Goal: Task Accomplishment & Management: Manage account settings

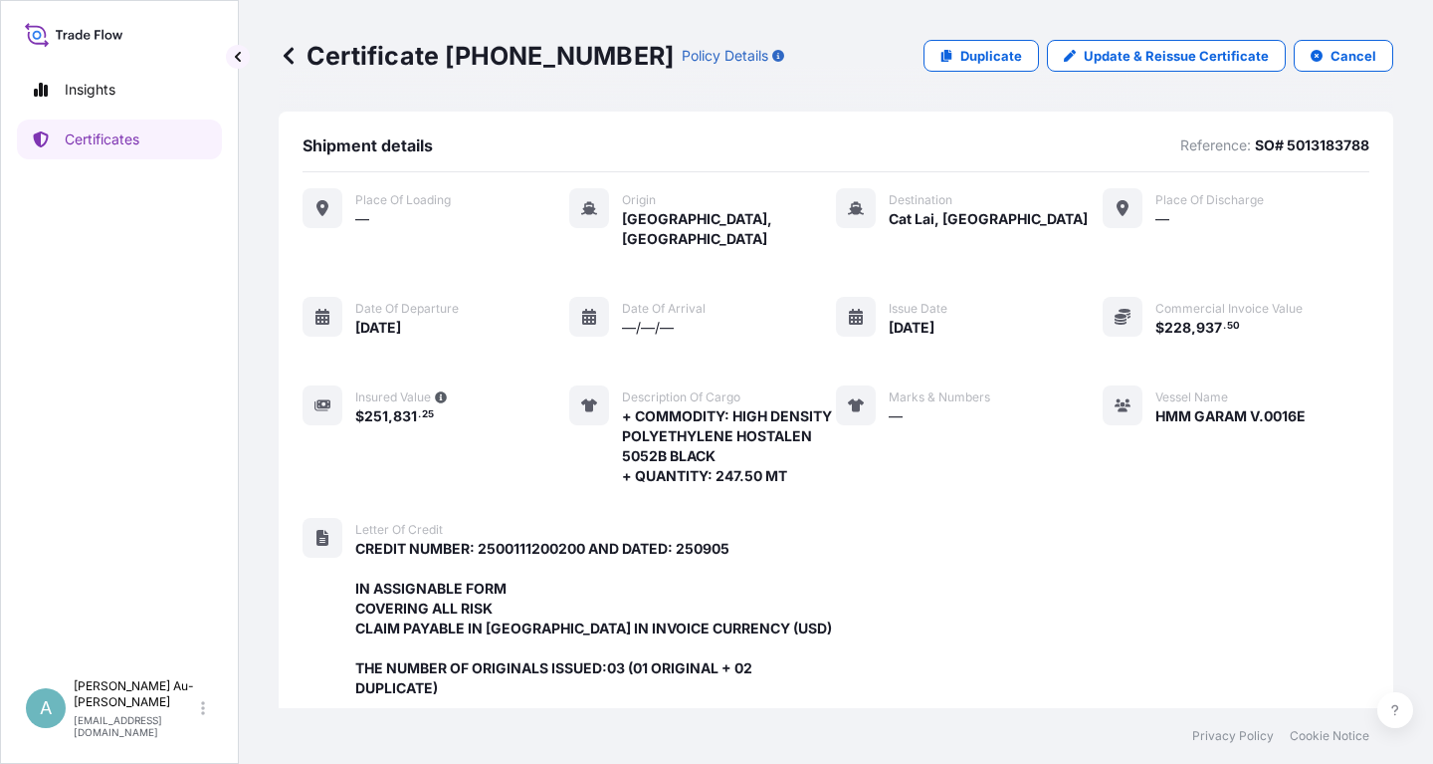
scroll to position [587, 0]
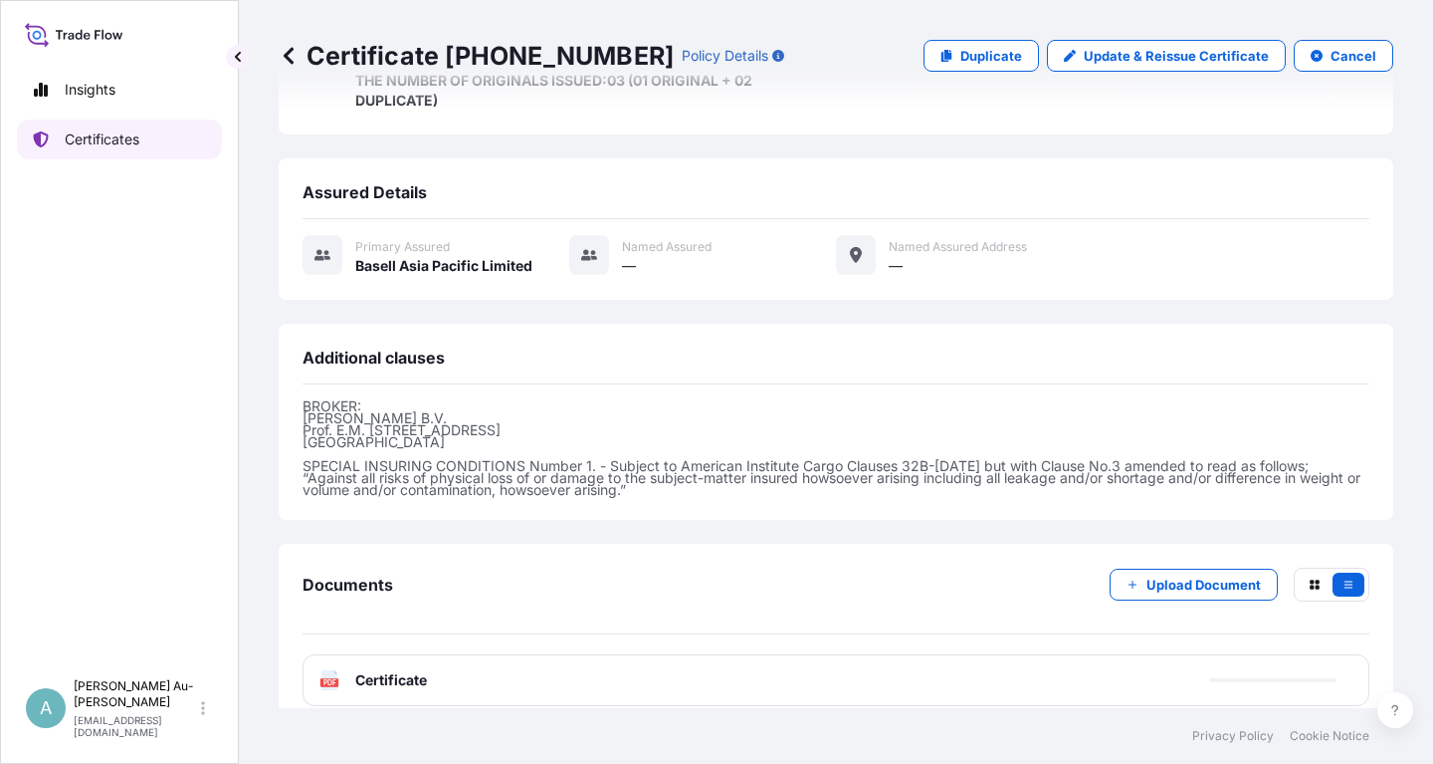
click at [115, 142] on p "Certificates" at bounding box center [102, 139] width 75 height 20
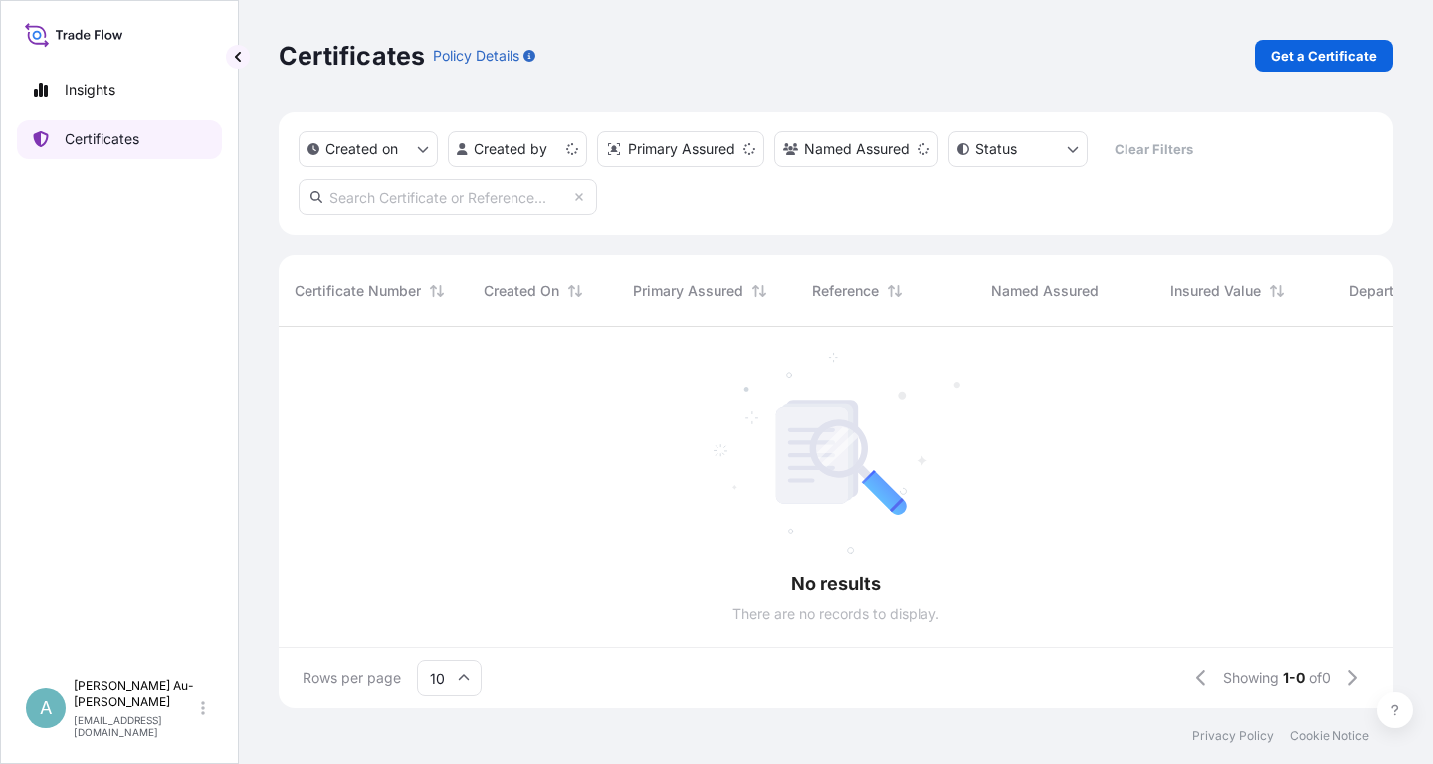
scroll to position [392, 1115]
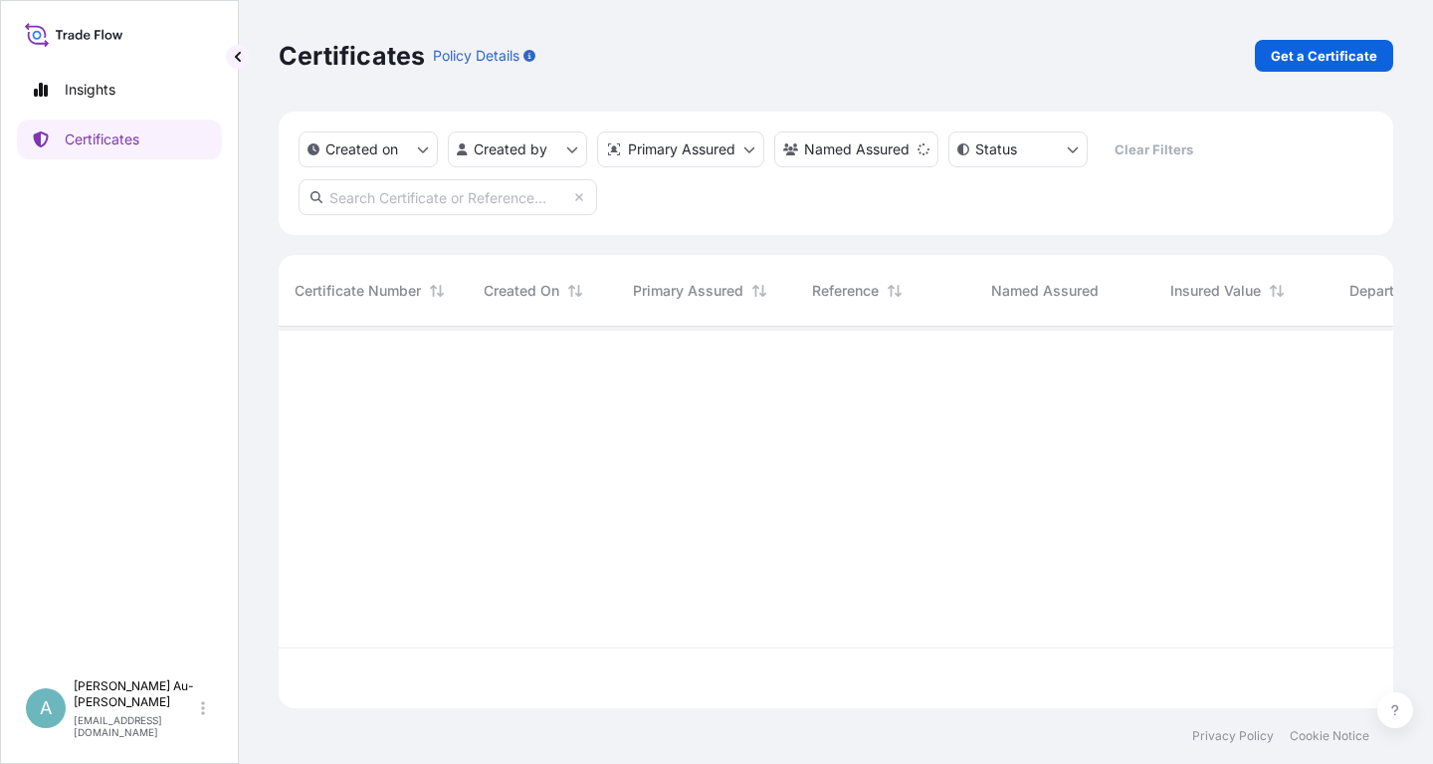
click at [345, 209] on input "text" at bounding box center [448, 197] width 299 height 36
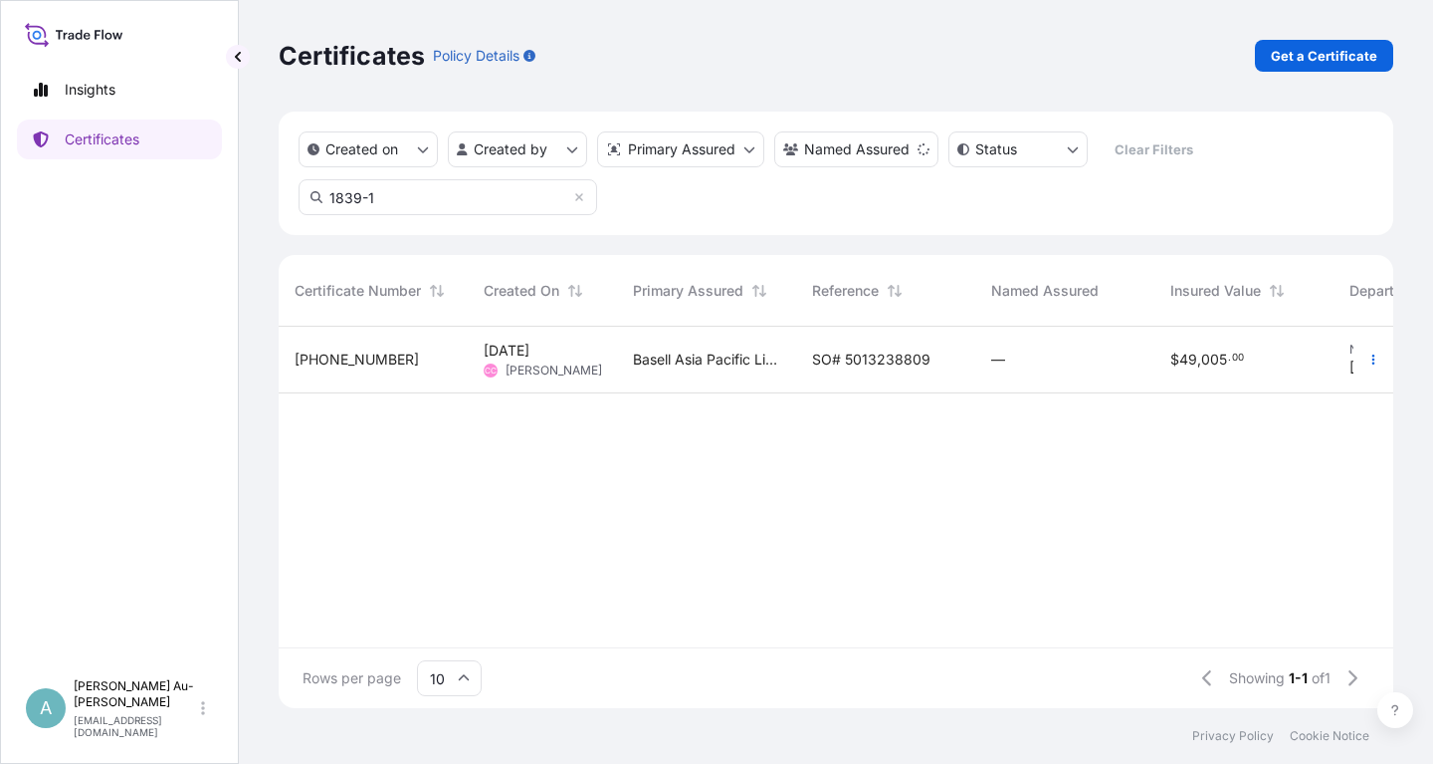
type input "1839-1"
click at [1121, 363] on div "—" at bounding box center [1064, 359] width 147 height 20
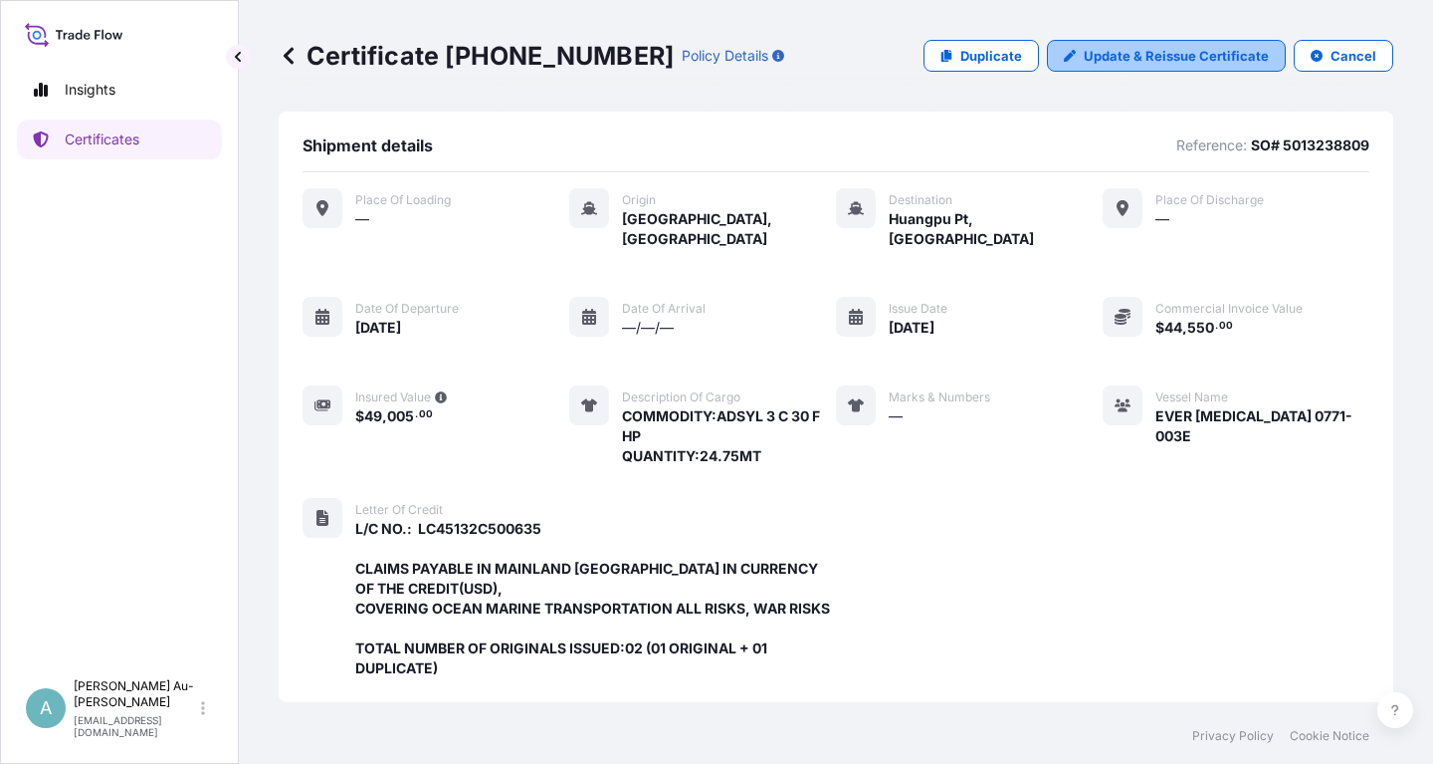
click at [1103, 52] on p "Update & Reissue Certificate" at bounding box center [1176, 56] width 185 height 20
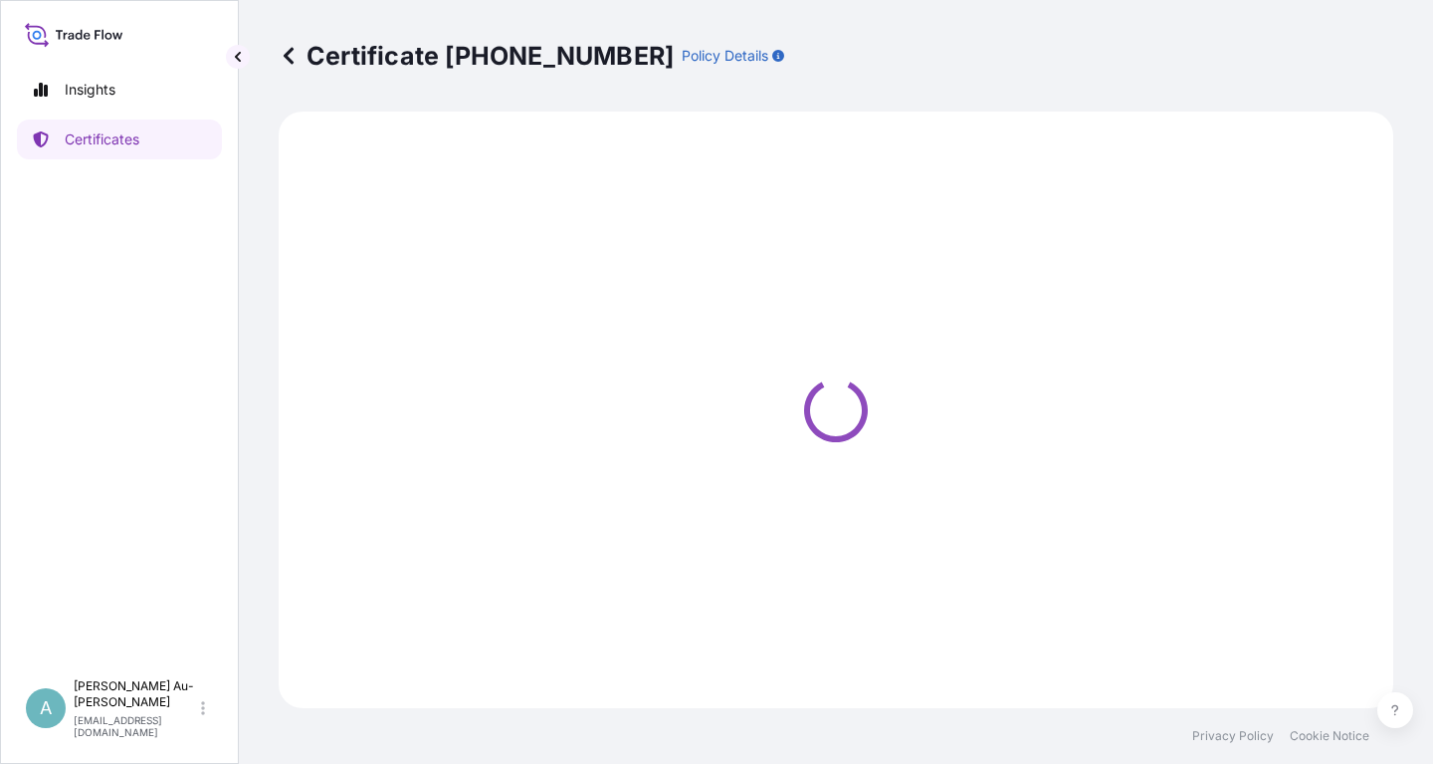
select select "Sea"
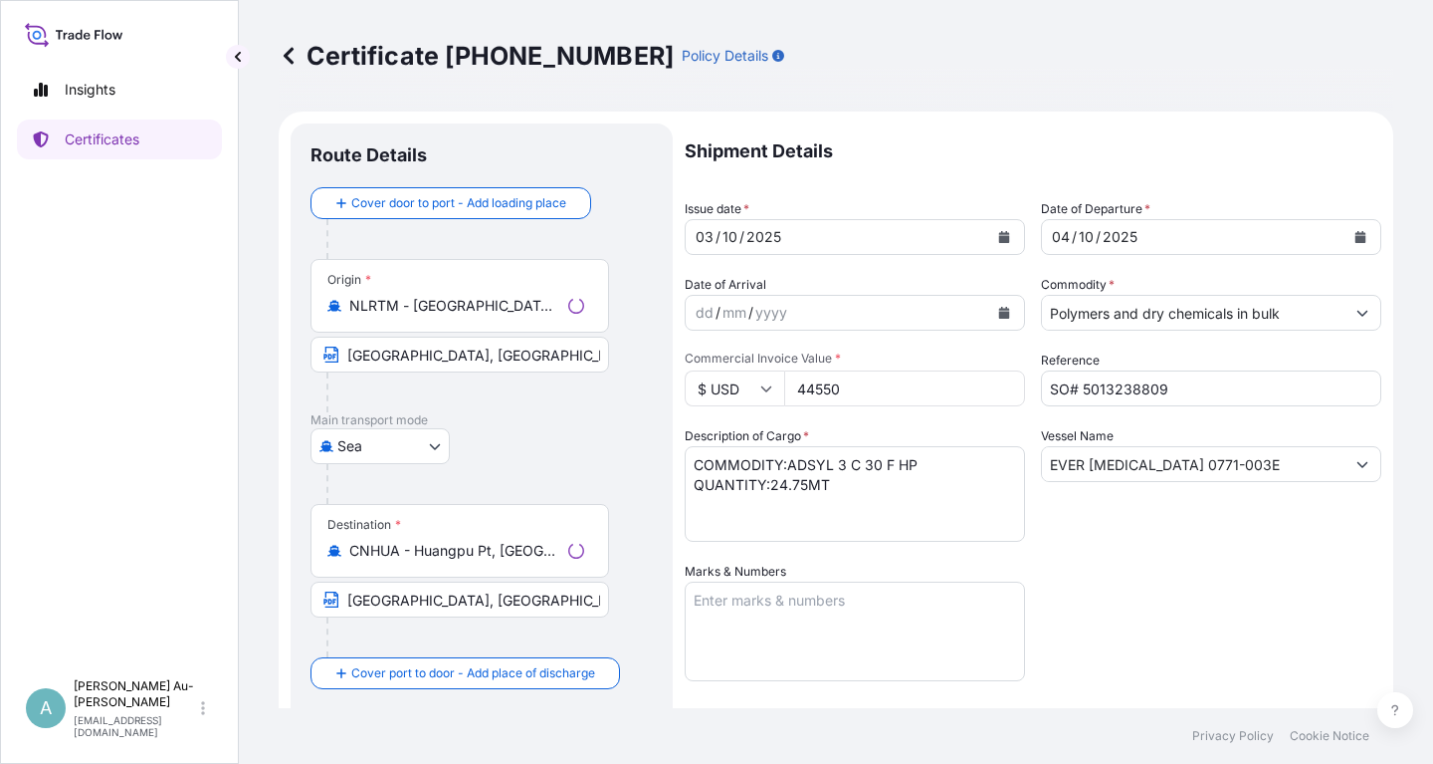
select select "32034"
click at [1002, 240] on icon "Calendar" at bounding box center [1004, 237] width 11 height 12
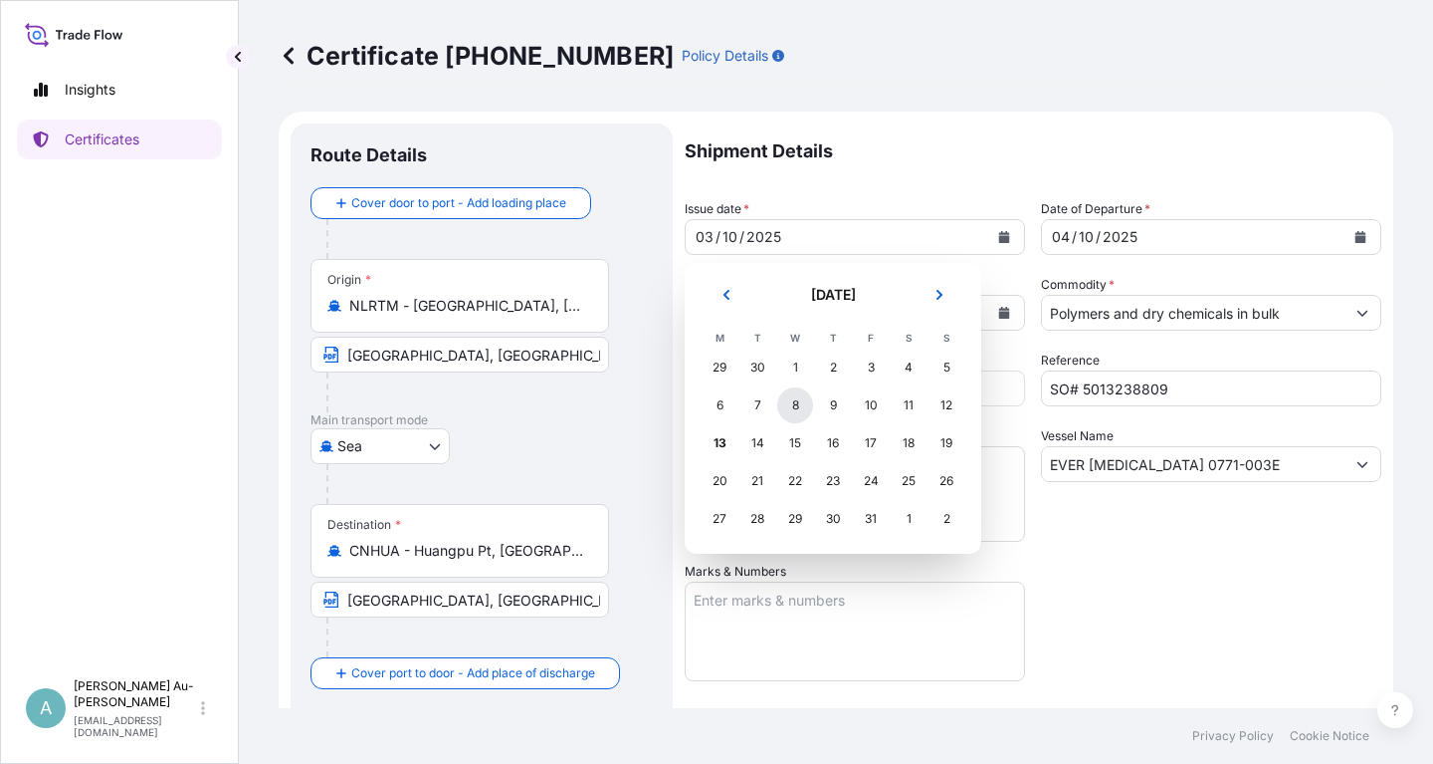
click at [791, 407] on div "8" at bounding box center [795, 405] width 36 height 36
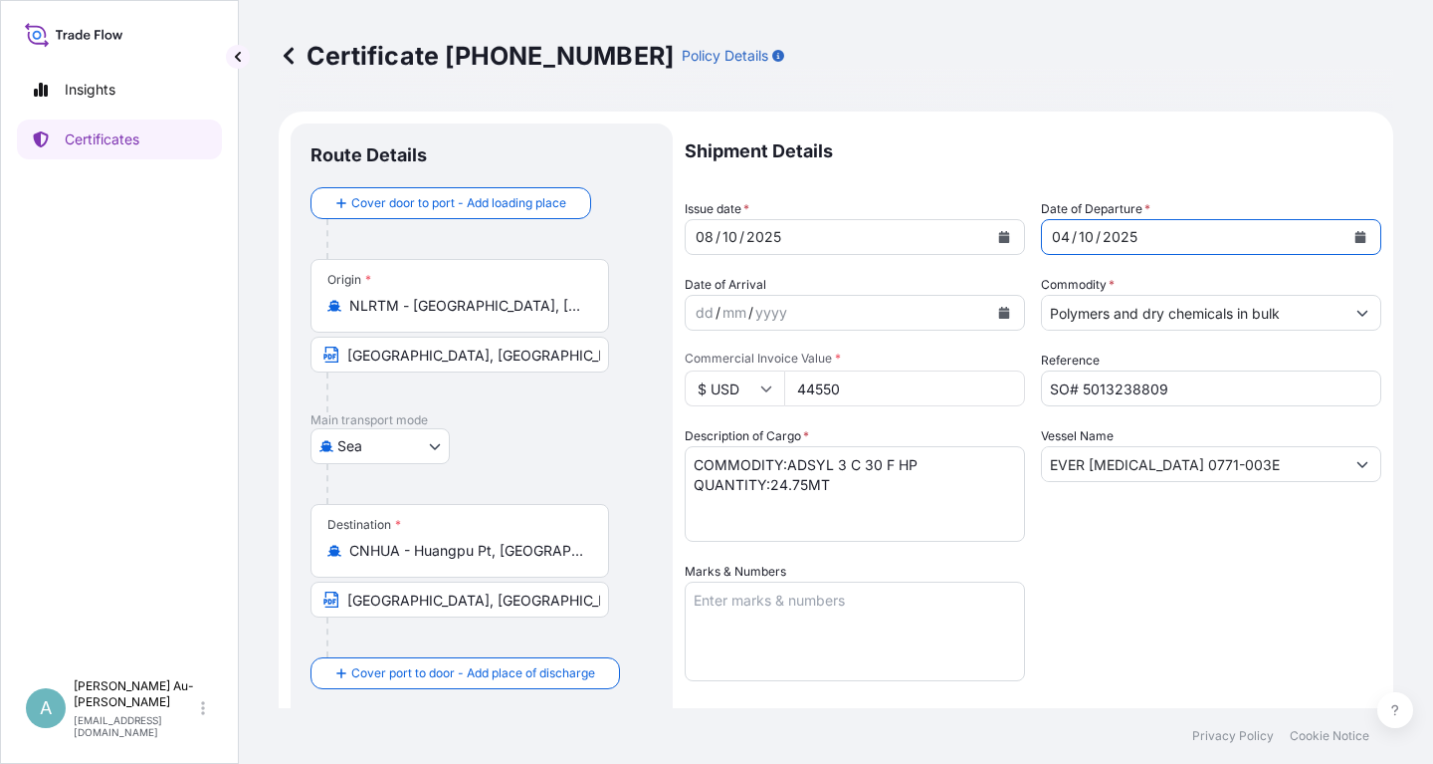
click at [1363, 238] on icon "Calendar" at bounding box center [1361, 237] width 11 height 12
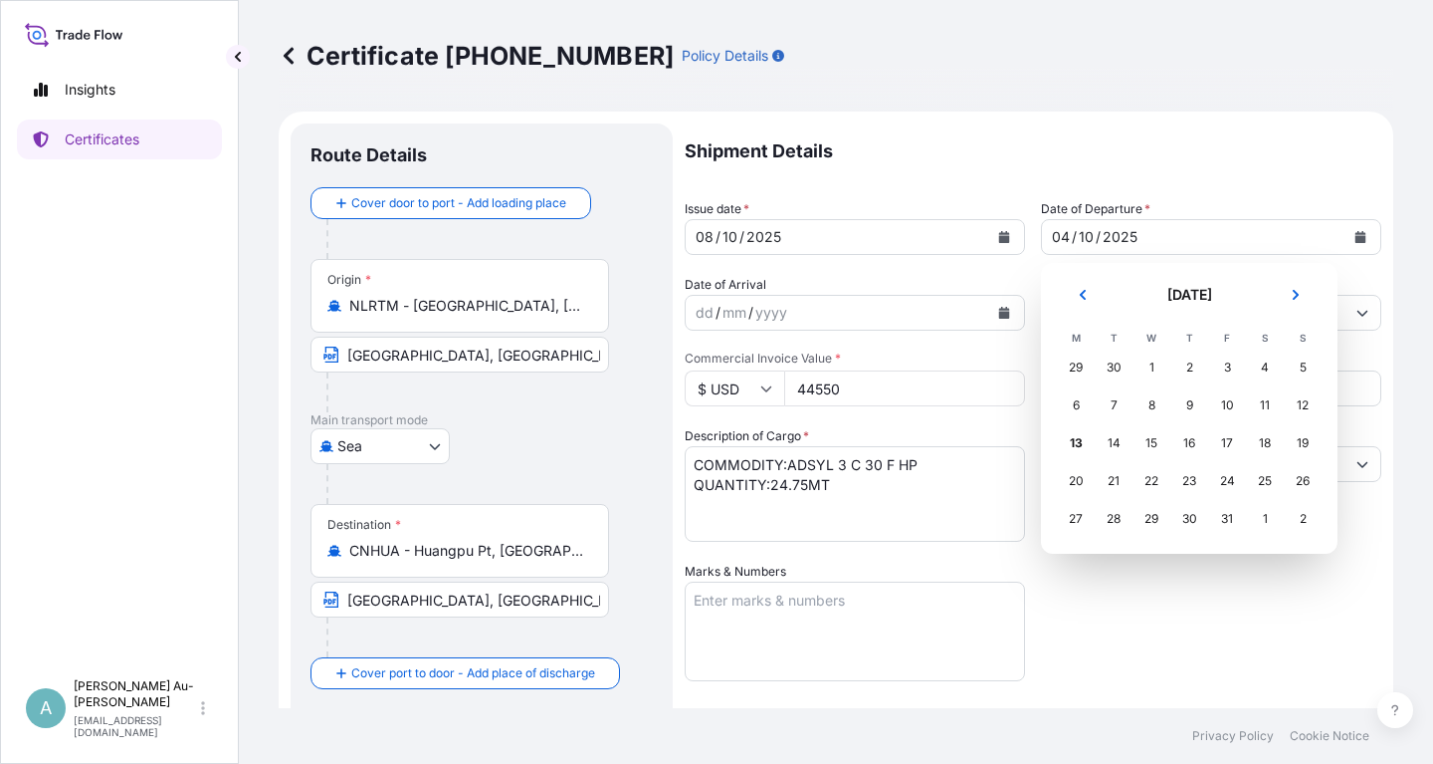
click at [1190, 418] on div "9" at bounding box center [1190, 405] width 36 height 36
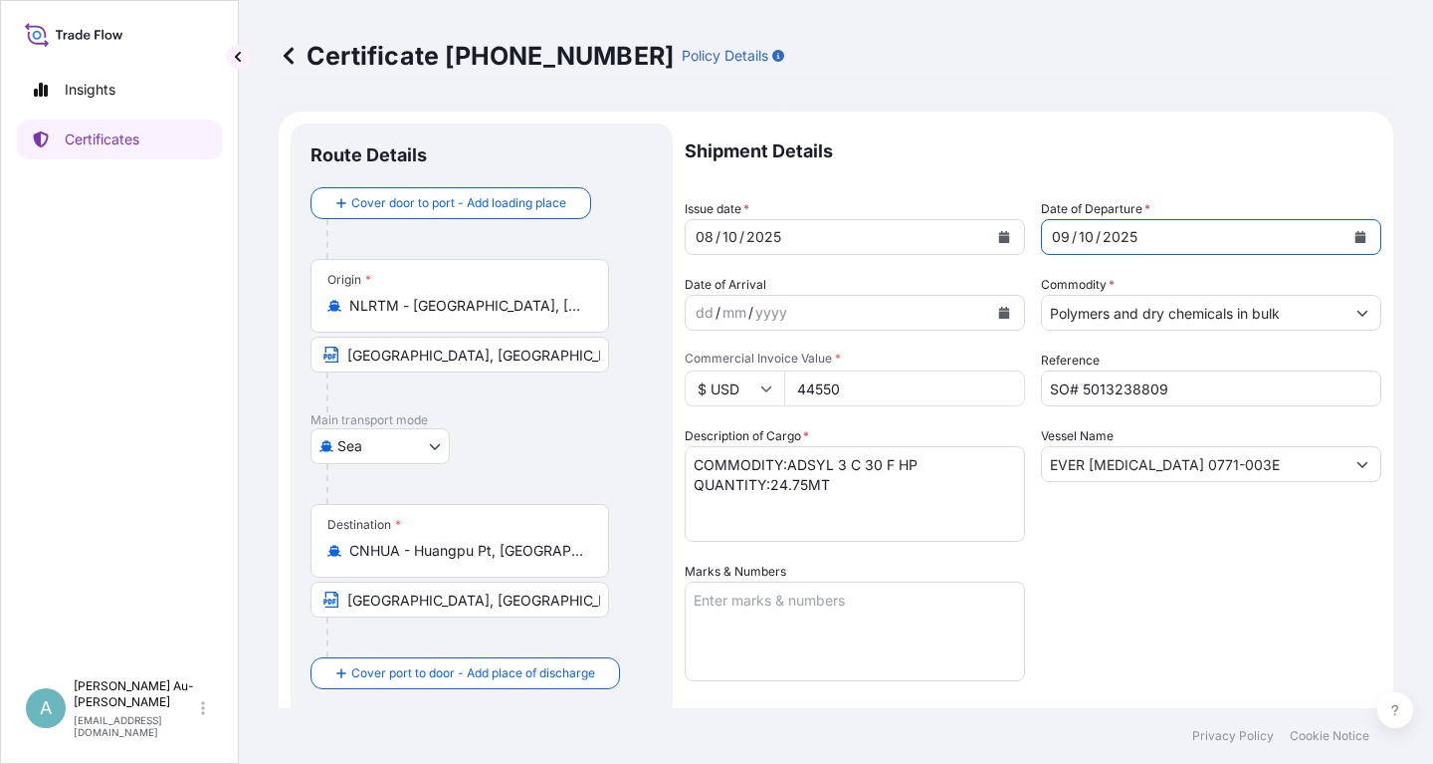
click at [1172, 625] on div "Shipment Details Issue date * [DATE] Date of Departure * [DATE] Date of Arrival…" at bounding box center [1033, 635] width 697 height 1024
click at [713, 236] on div "08" at bounding box center [705, 237] width 22 height 24
click at [999, 234] on icon "Calendar" at bounding box center [1004, 237] width 11 height 12
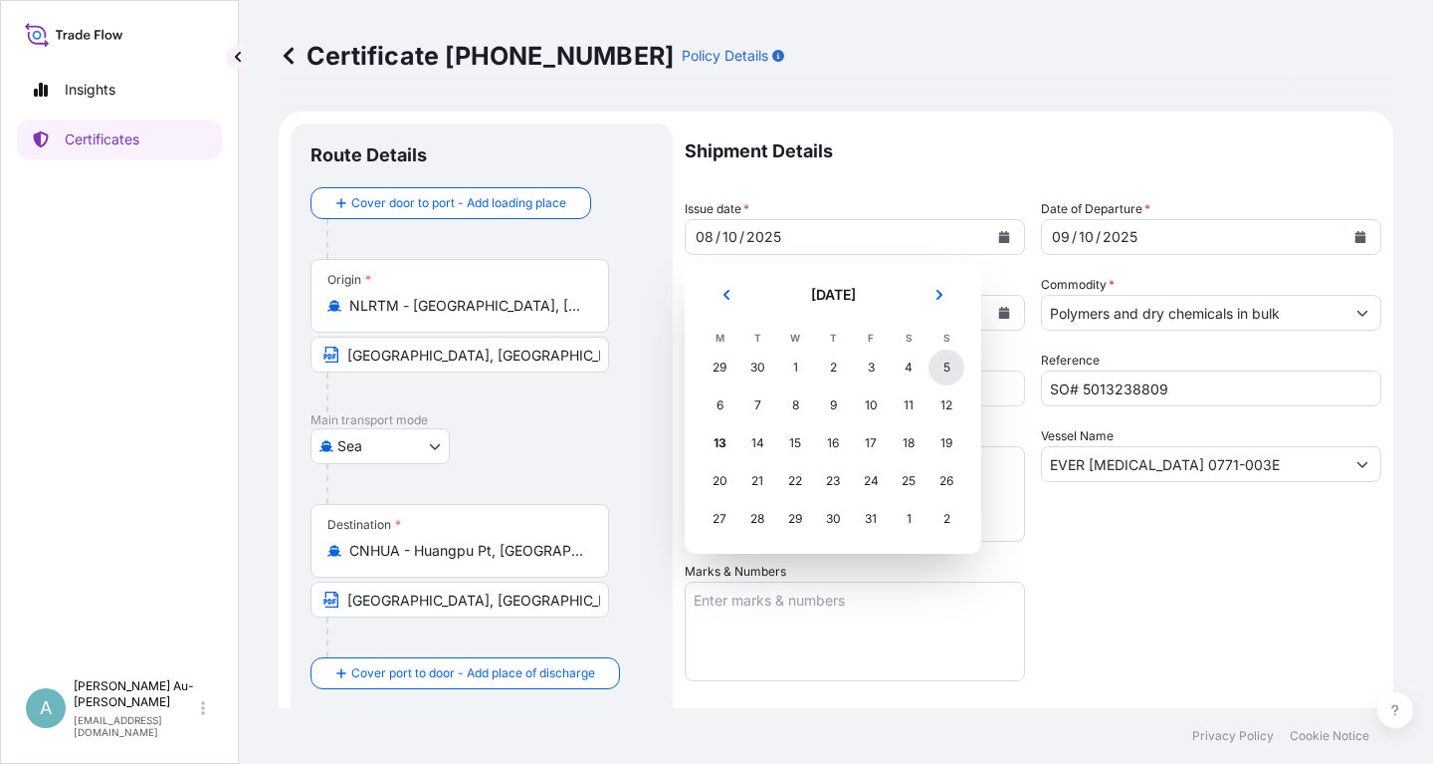
click at [940, 363] on div "5" at bounding box center [947, 367] width 36 height 36
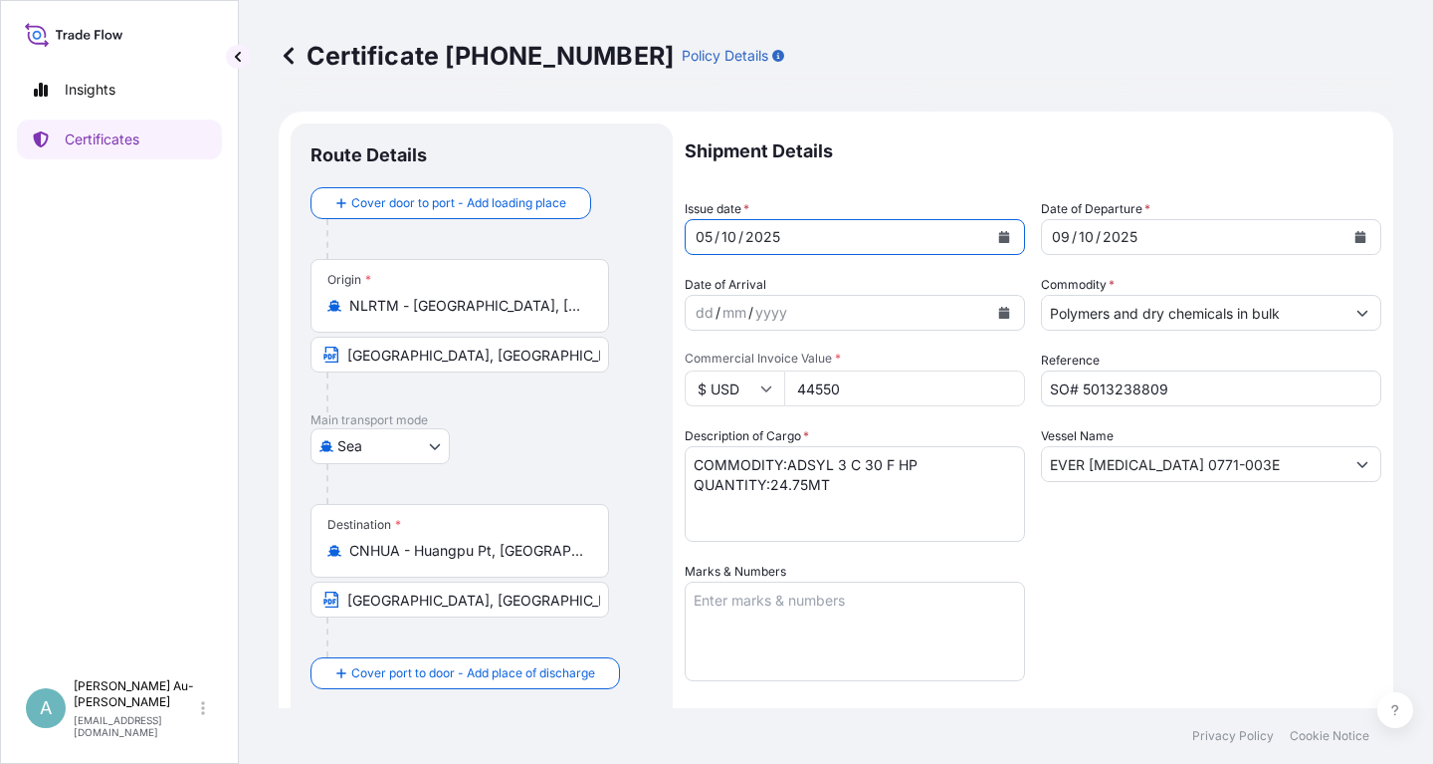
click at [1358, 240] on icon "Calendar" at bounding box center [1361, 237] width 11 height 12
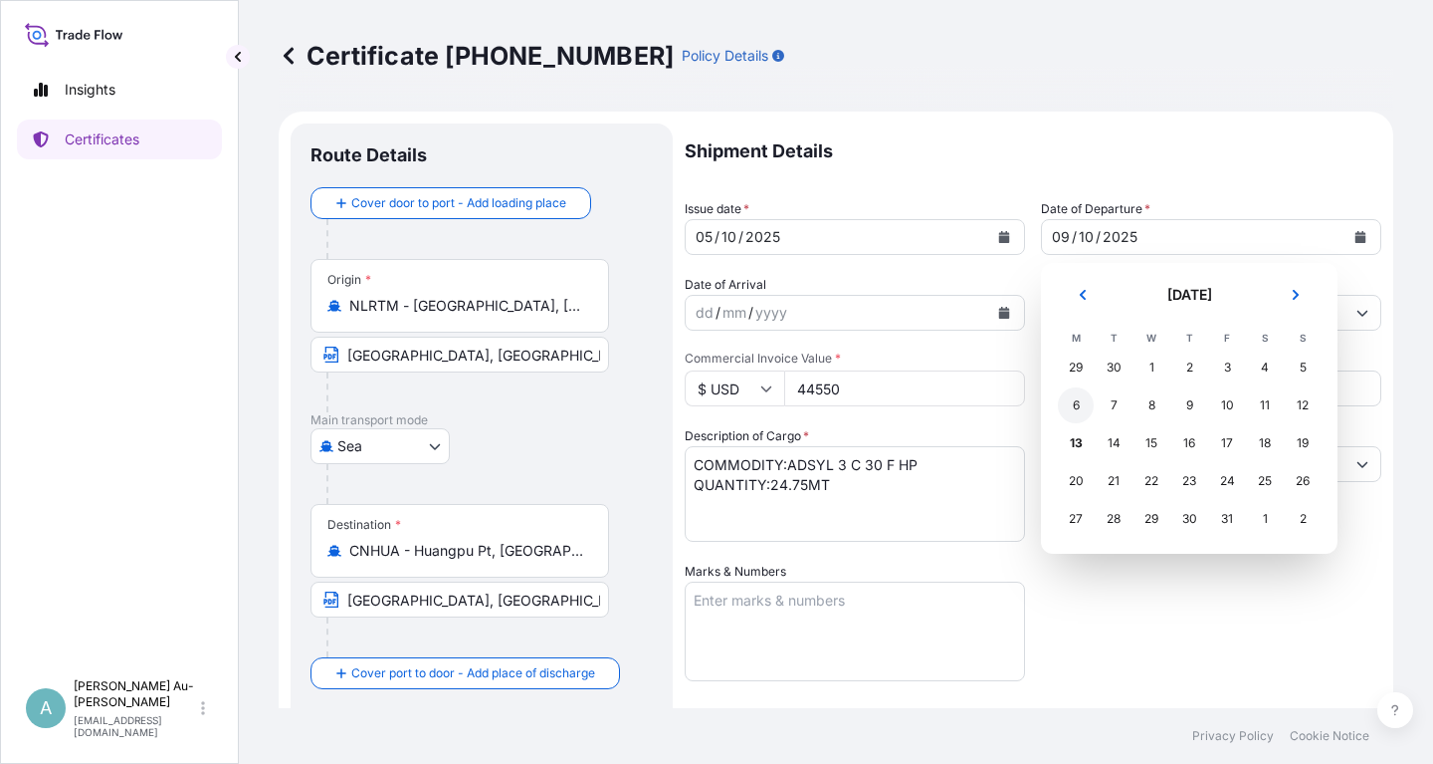
click at [1082, 412] on div "6" at bounding box center [1076, 405] width 36 height 36
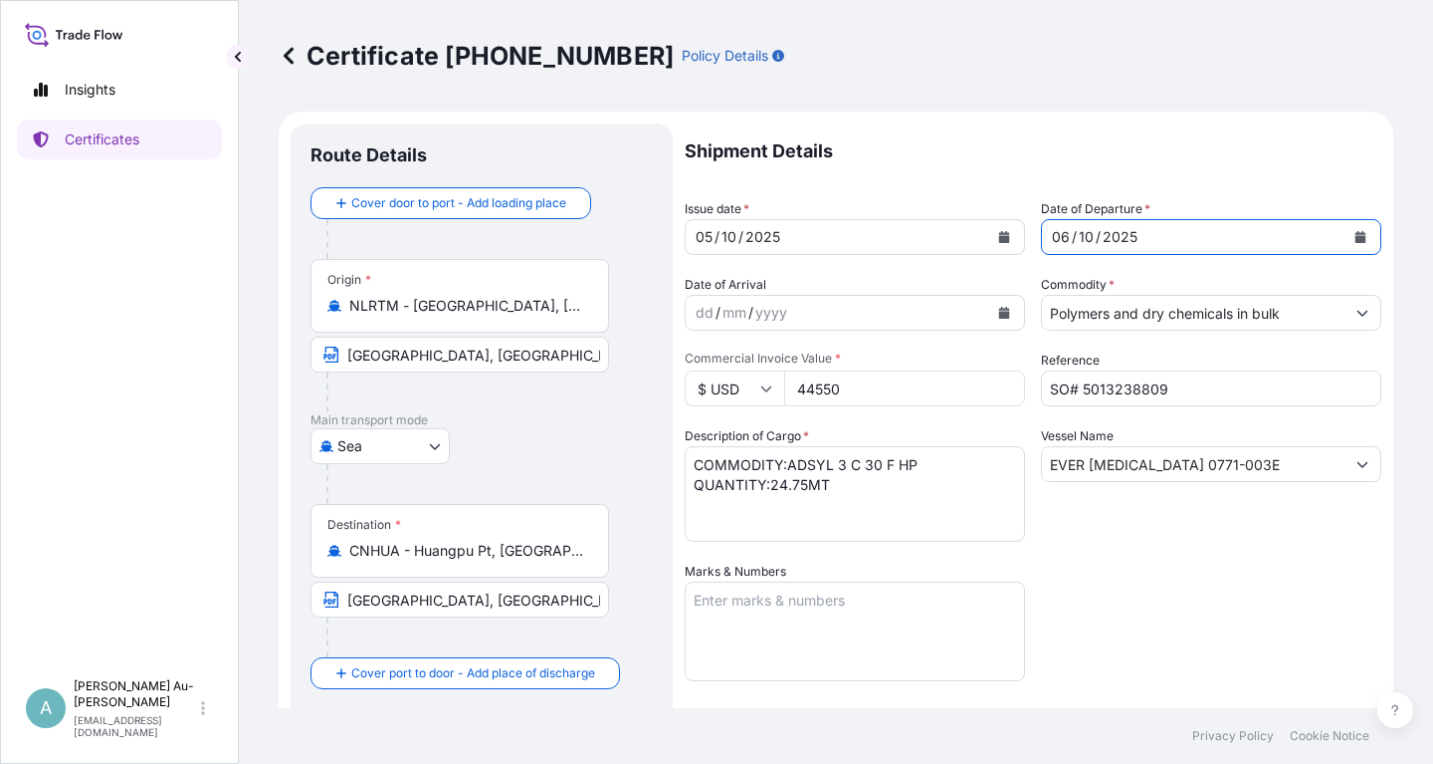
click at [1192, 608] on div "Shipment Details Issue date * [DATE] Date of Departure * [DATE] Date of Arrival…" at bounding box center [1033, 635] width 697 height 1024
click at [1174, 629] on div "Shipment Details Issue date * [DATE] Date of Departure * [DATE] Date of Arrival…" at bounding box center [1033, 635] width 697 height 1024
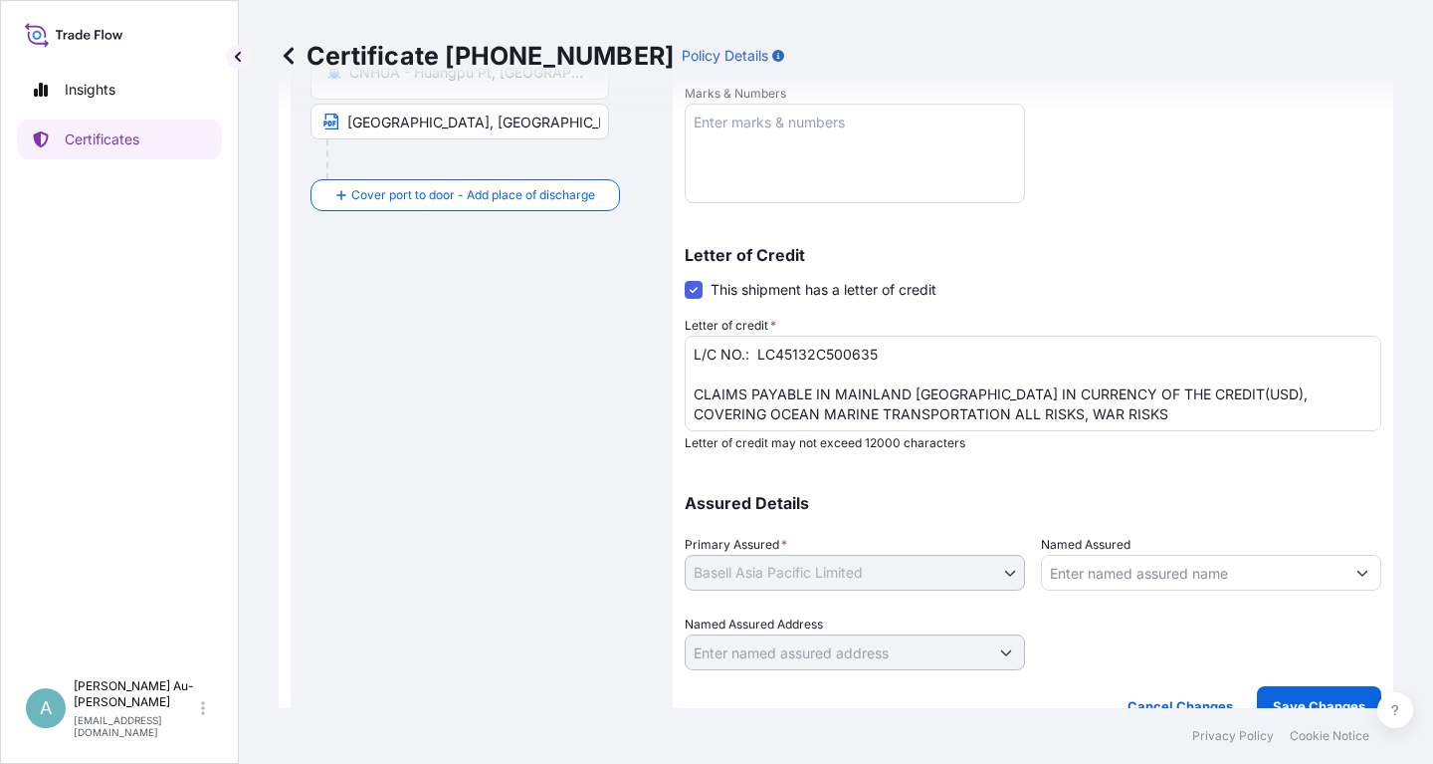
scroll to position [496, 0]
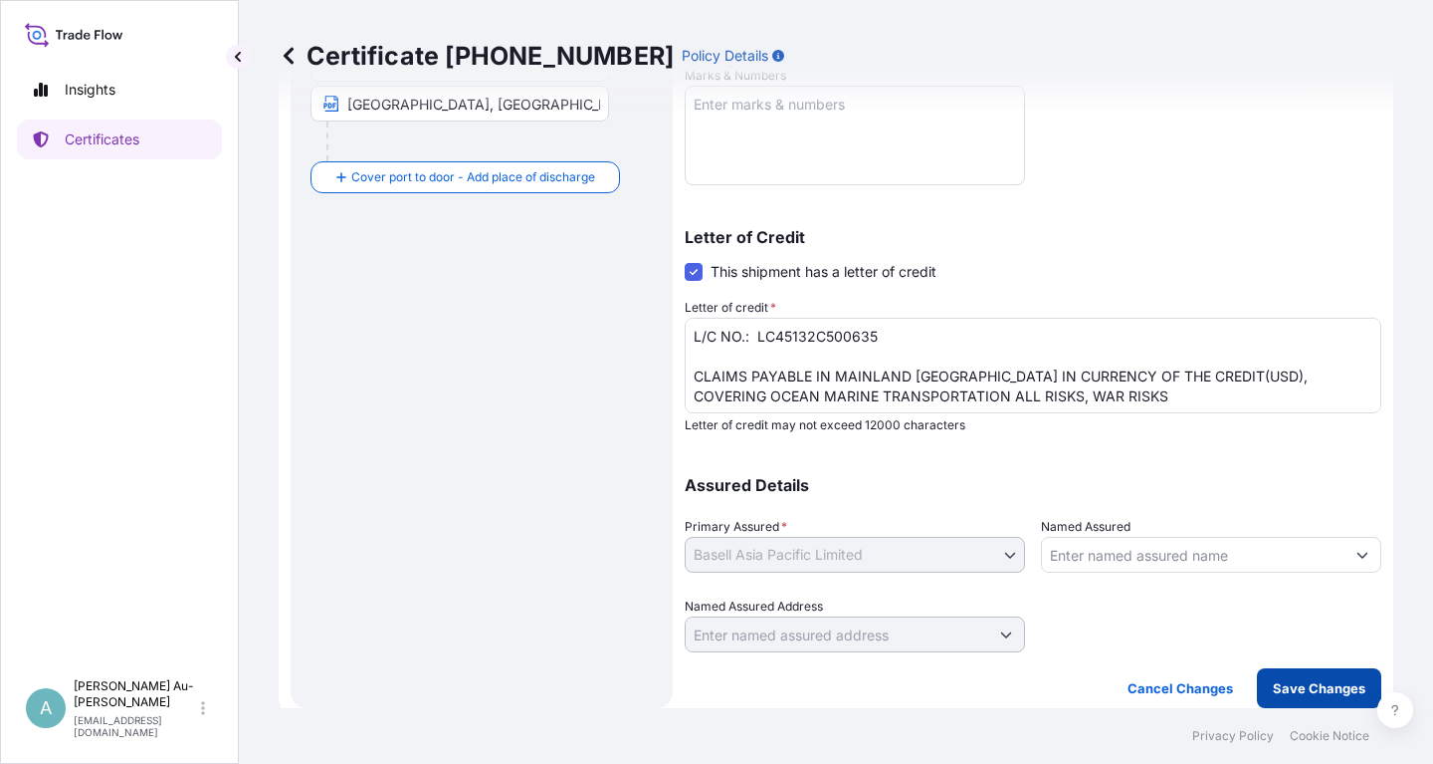
click at [1303, 697] on button "Save Changes" at bounding box center [1319, 688] width 124 height 40
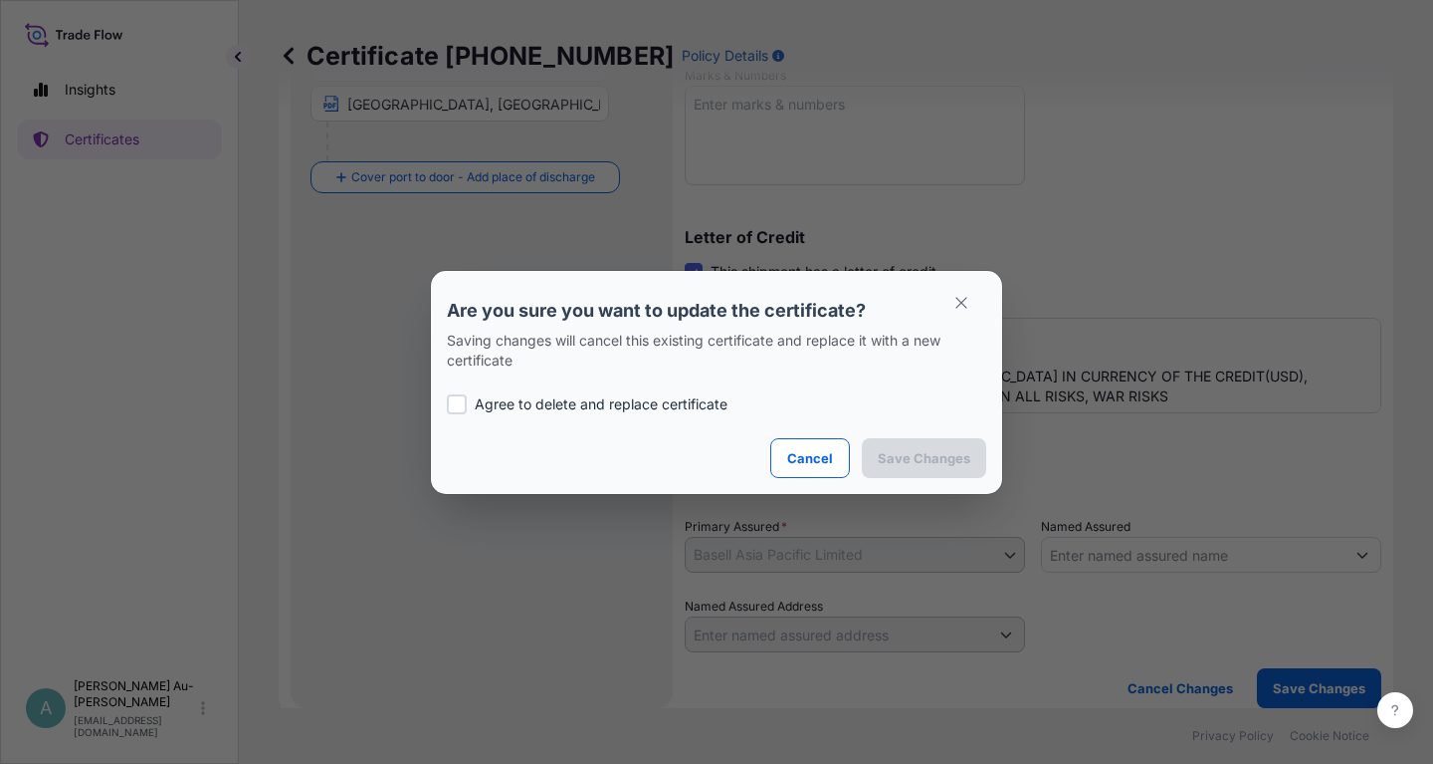
click at [504, 404] on p "Agree to delete and replace certificate" at bounding box center [601, 404] width 253 height 20
checkbox input "true"
click at [900, 458] on p "Save Changes" at bounding box center [924, 458] width 93 height 20
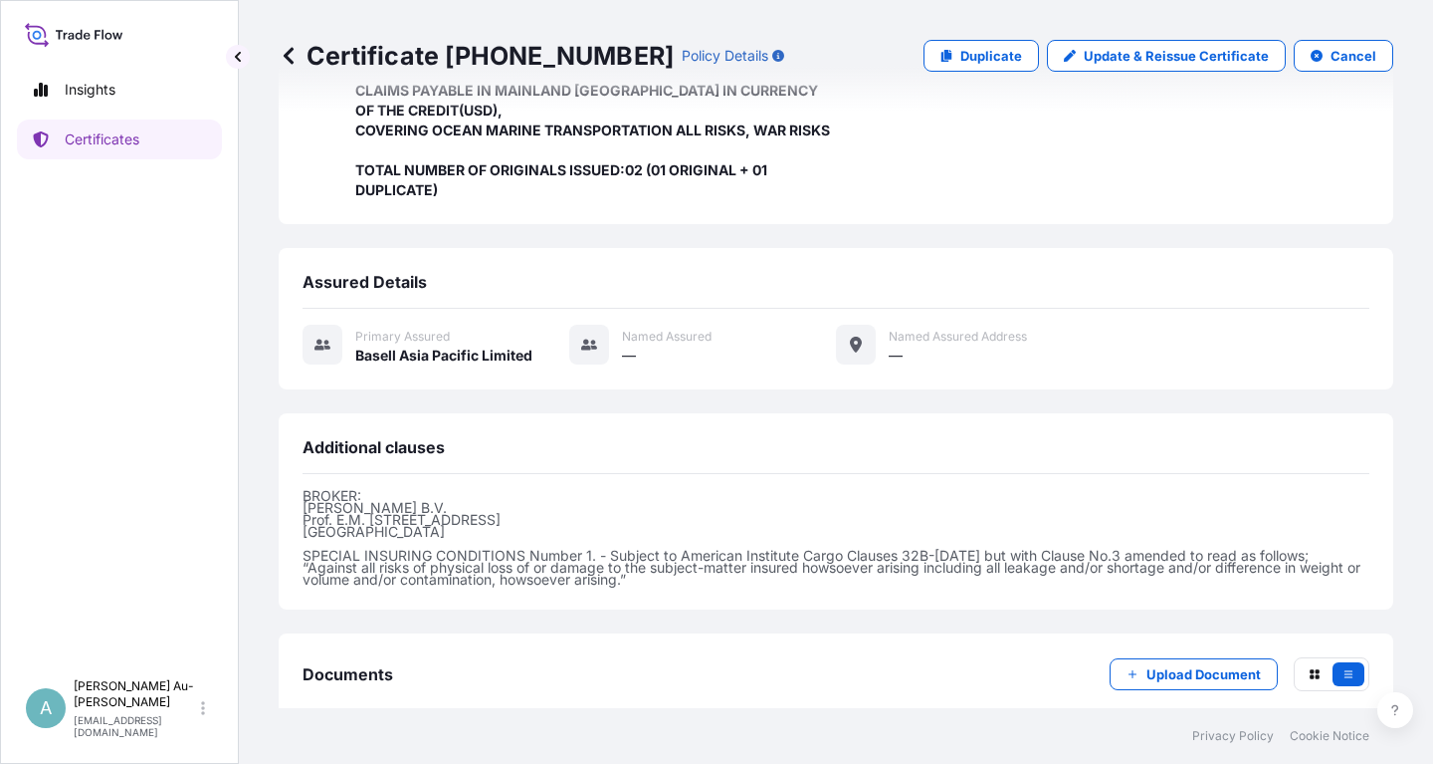
scroll to position [567, 0]
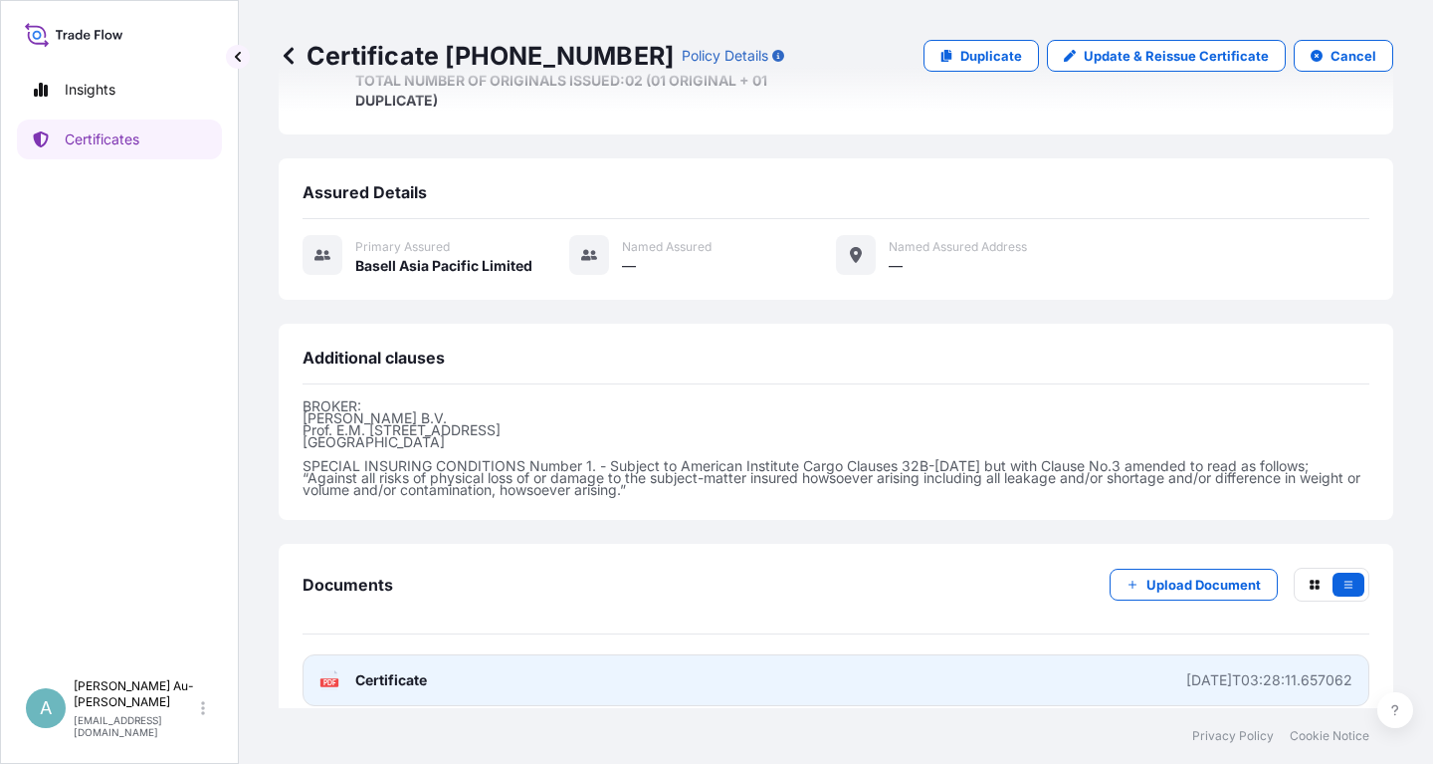
click at [567, 671] on link "PDF Certificate [DATE]T03:28:11.657062" at bounding box center [836, 680] width 1067 height 52
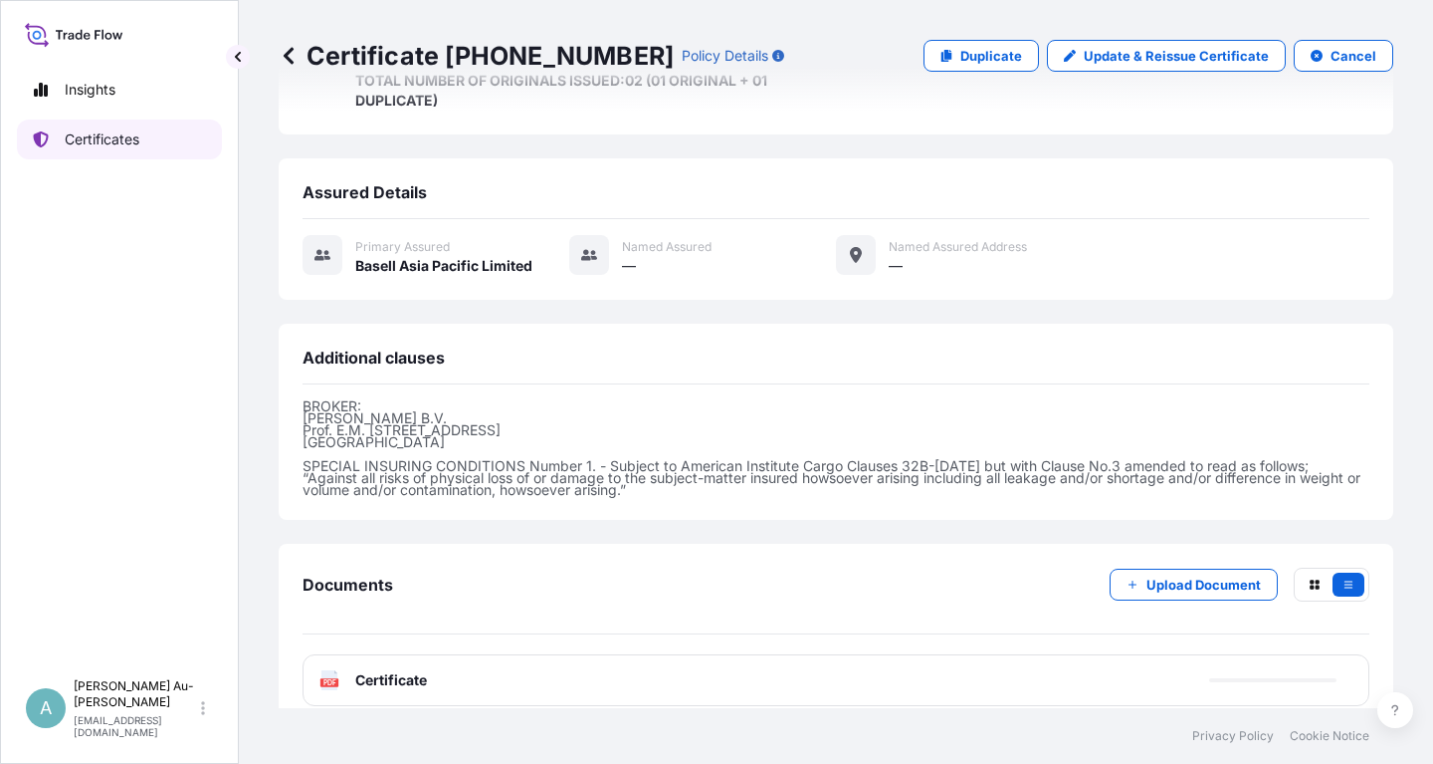
click at [136, 139] on p "Certificates" at bounding box center [102, 139] width 75 height 20
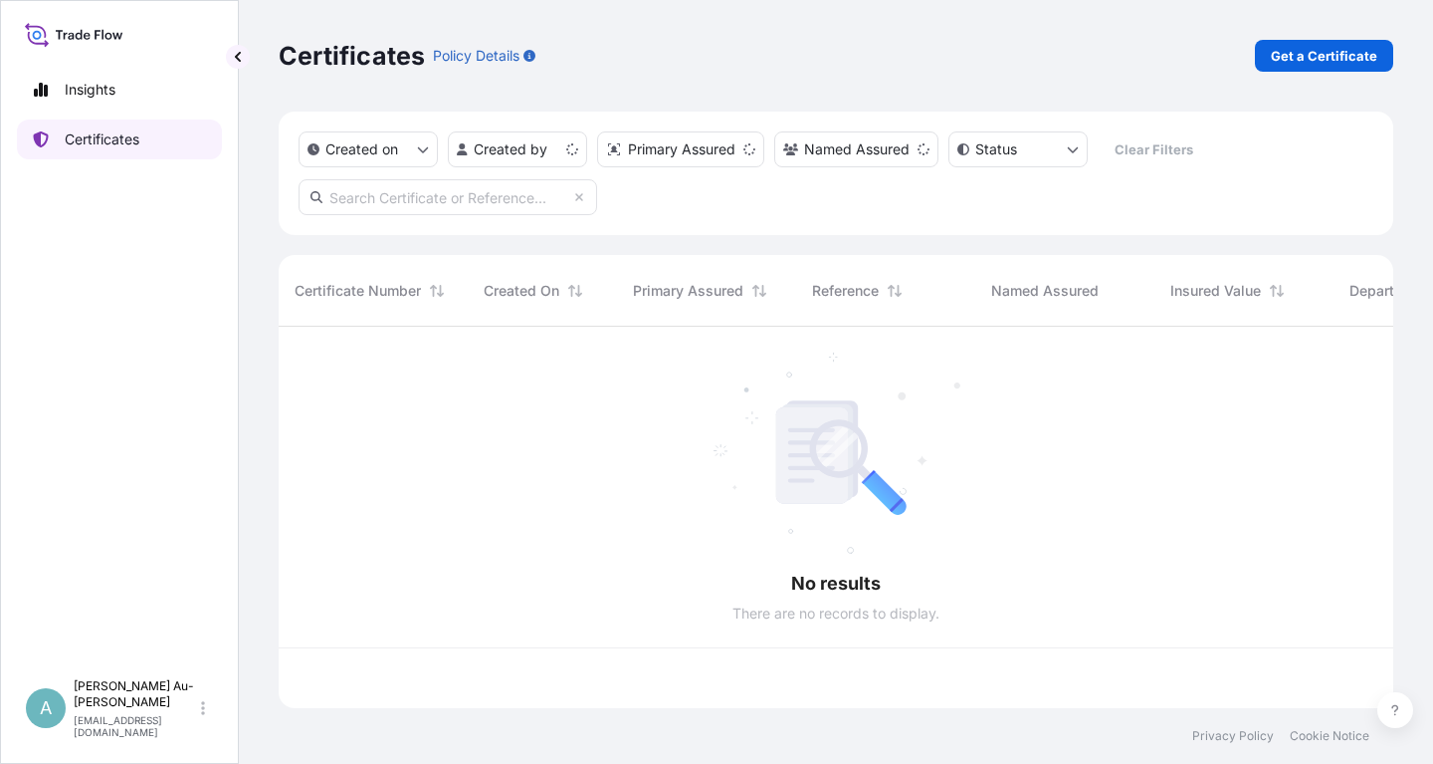
scroll to position [392, 1115]
click at [417, 205] on input "text" at bounding box center [448, 197] width 299 height 36
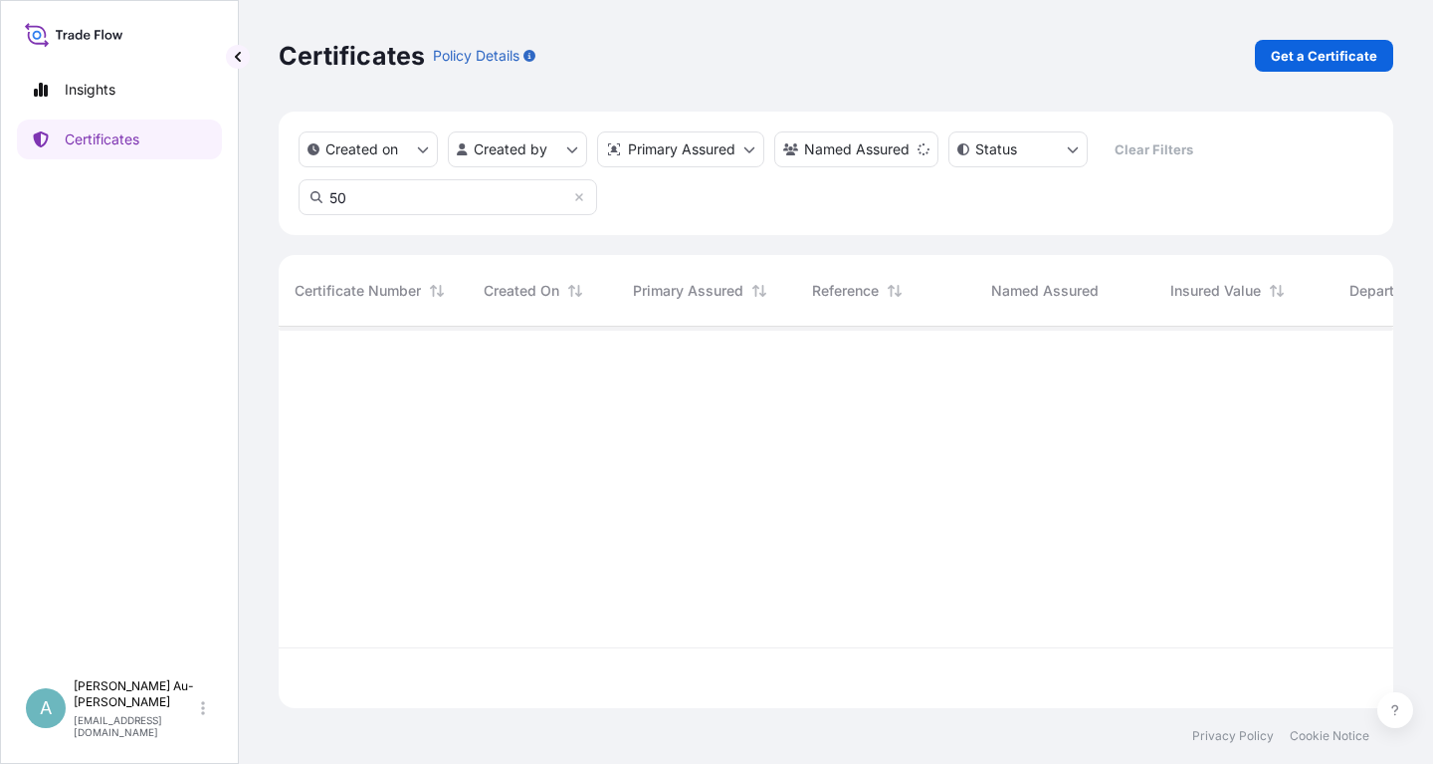
type input "5"
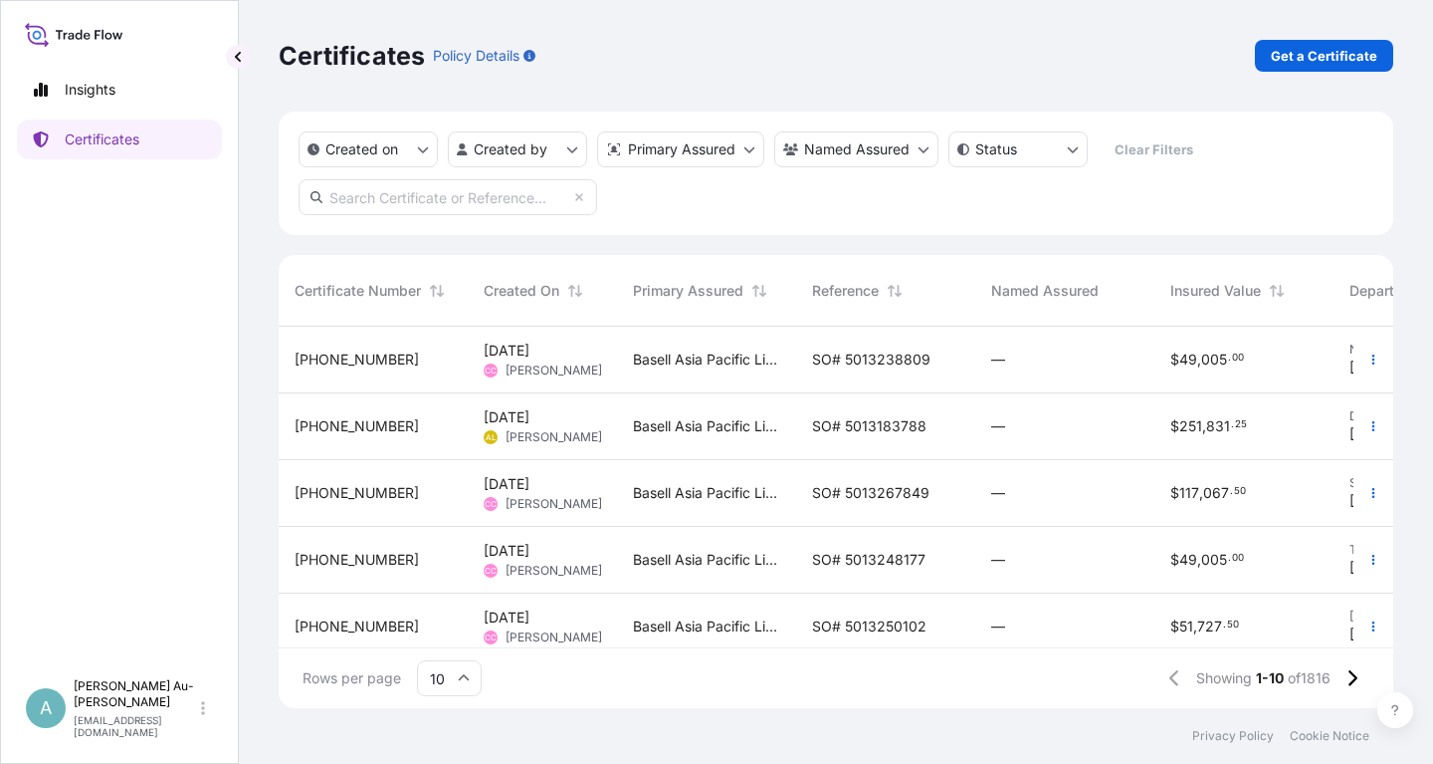
click at [415, 195] on input "text" at bounding box center [448, 197] width 299 height 36
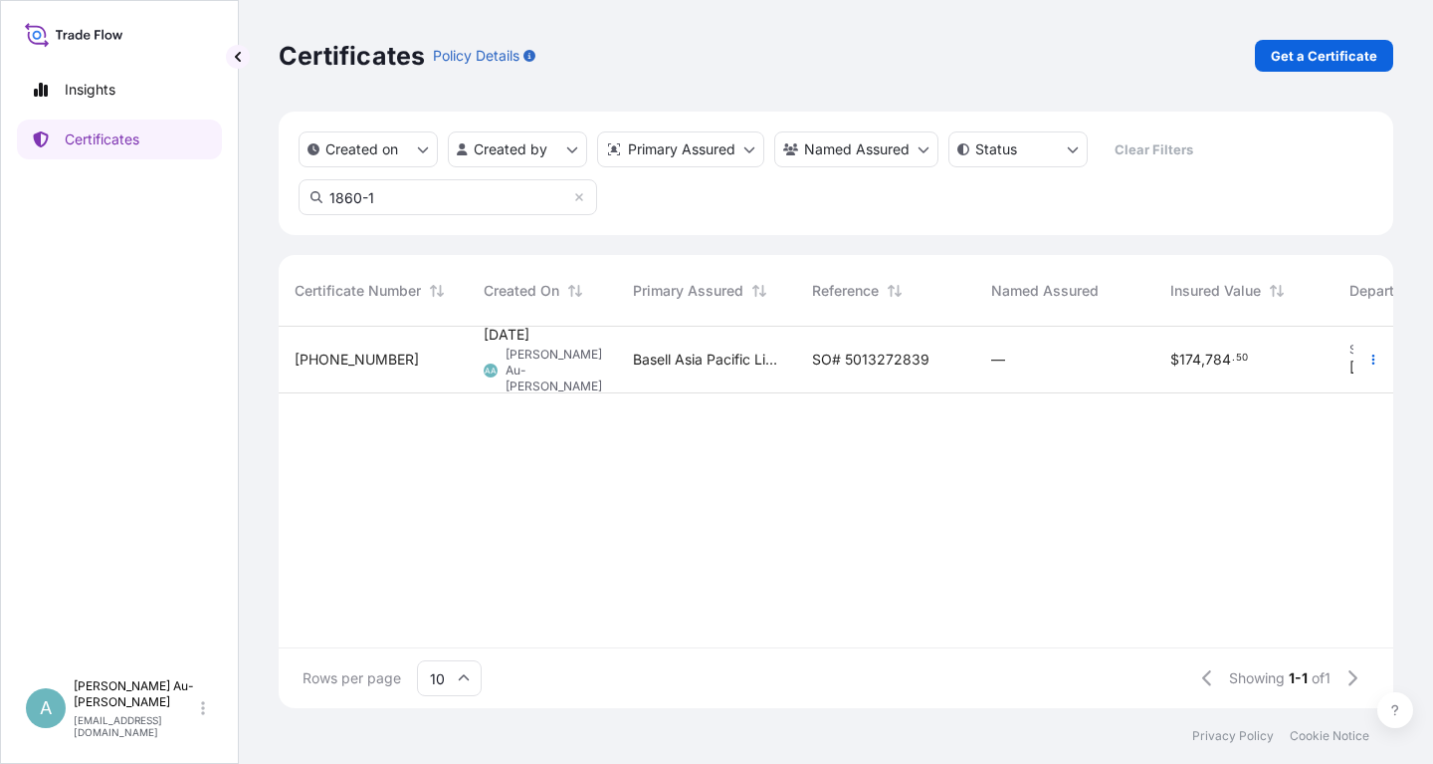
type input "1860-1"
click at [855, 364] on span "SO# 5013272839" at bounding box center [870, 359] width 117 height 20
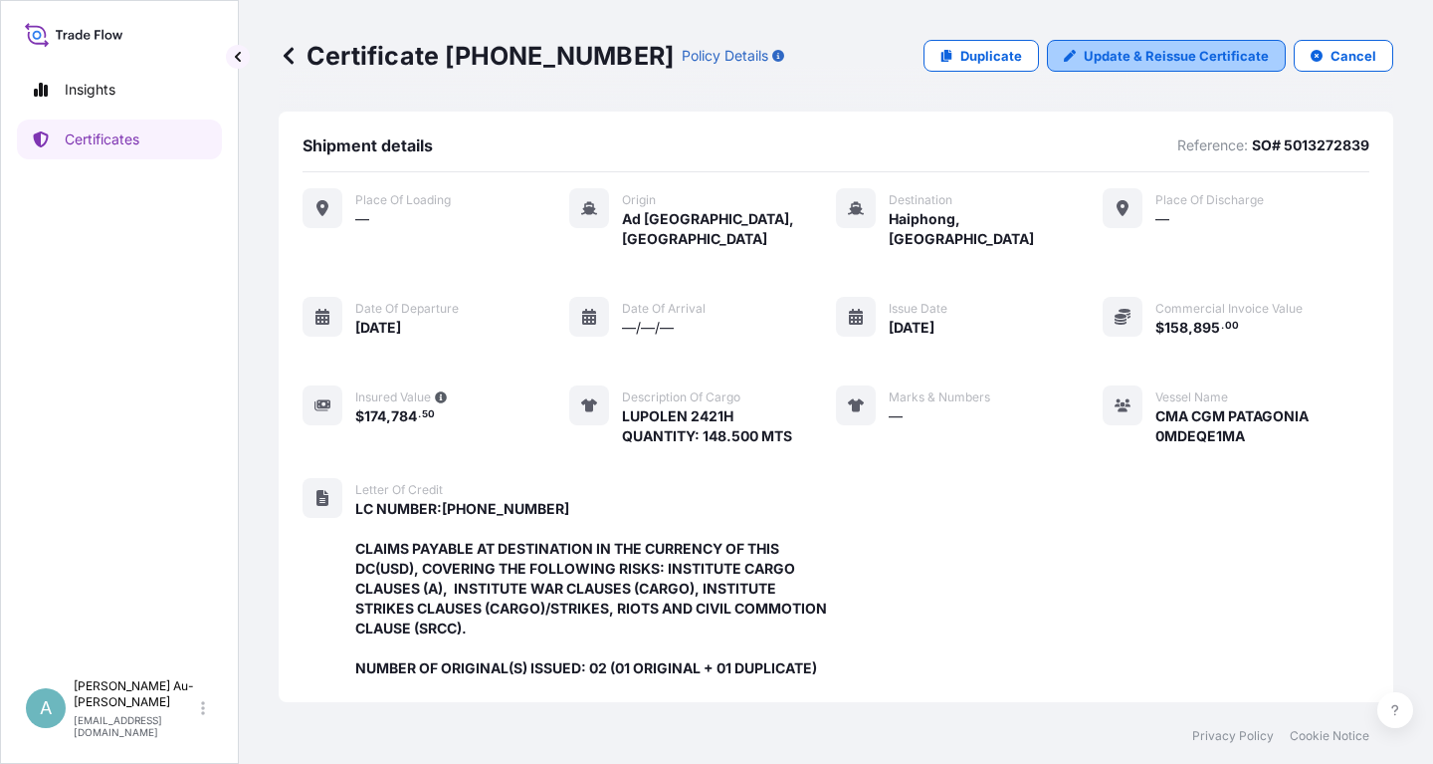
click at [1141, 63] on p "Update & Reissue Certificate" at bounding box center [1176, 56] width 185 height 20
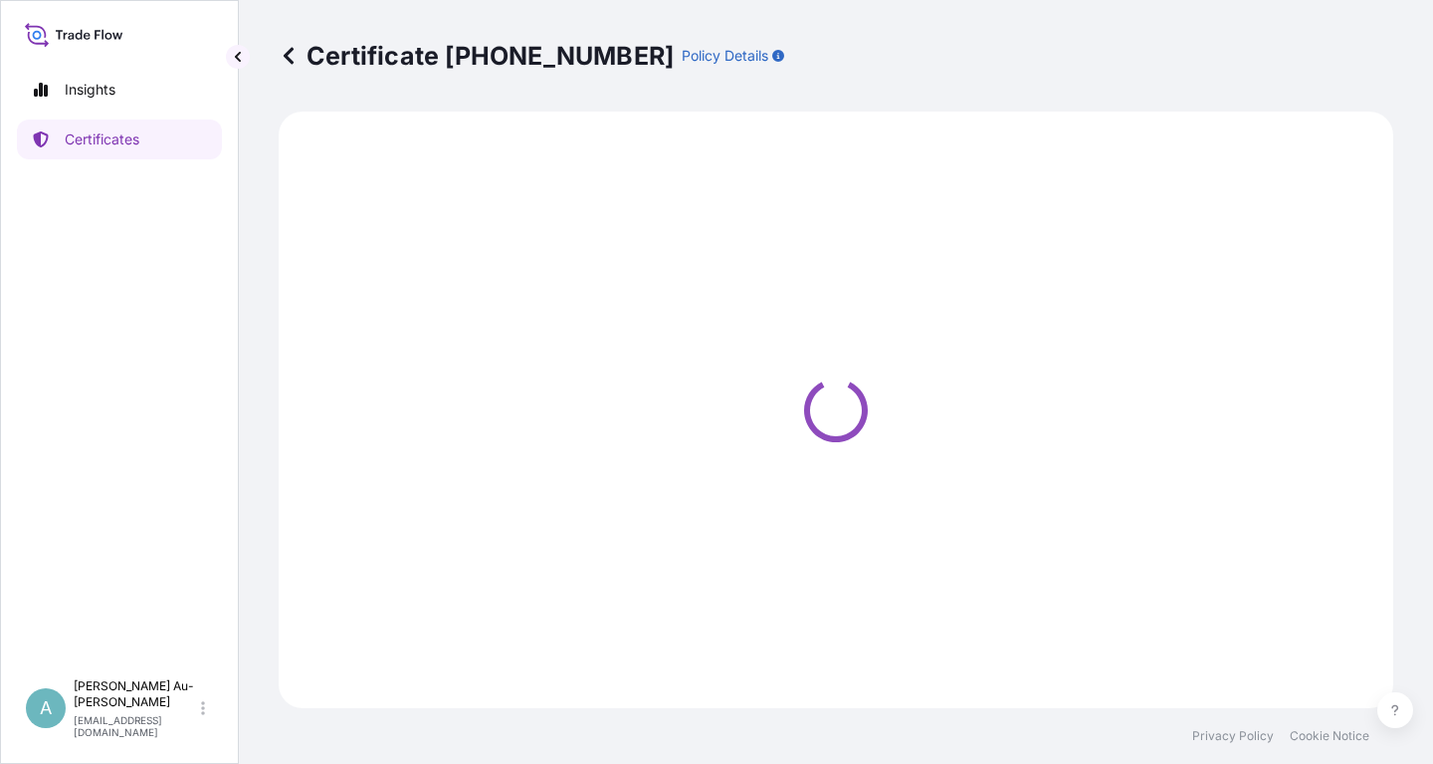
select select "Sea"
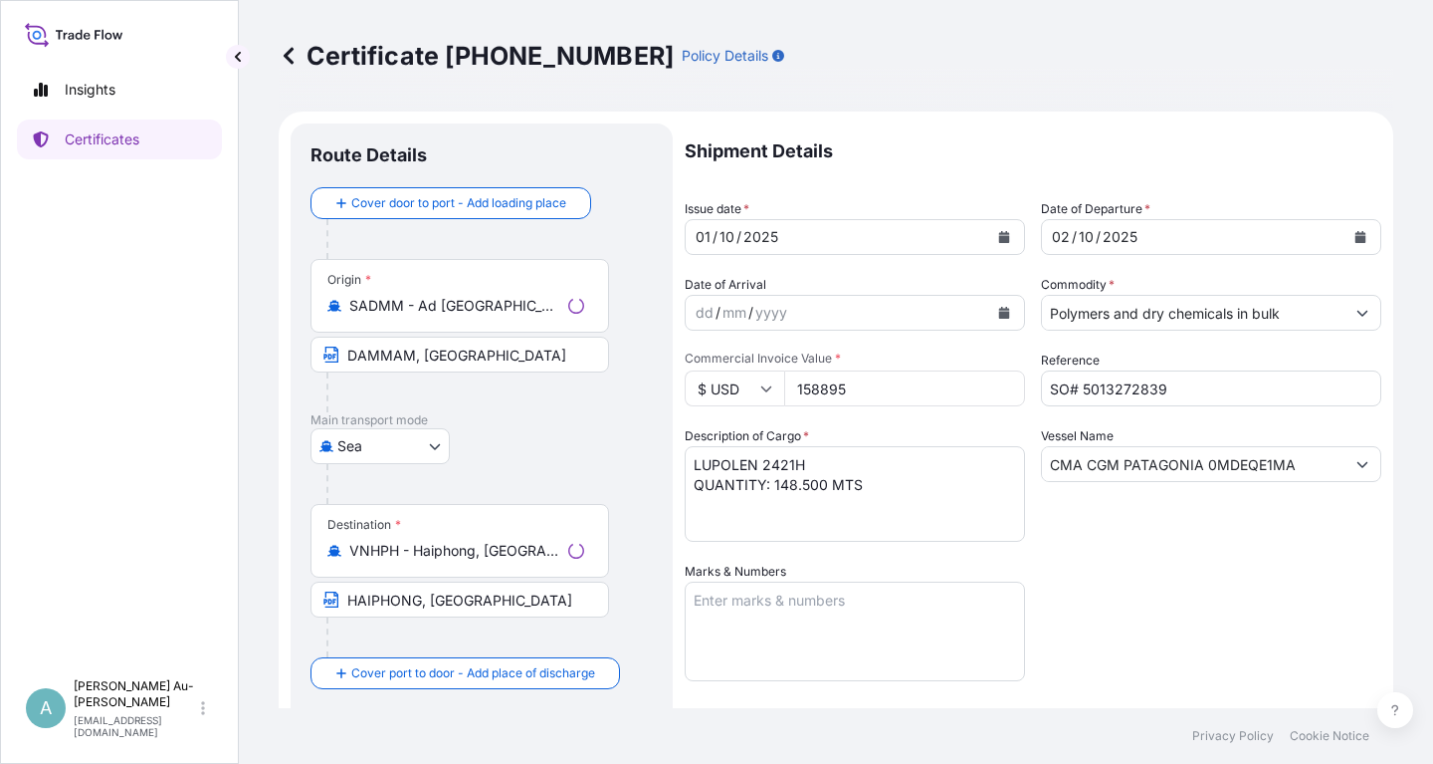
select select "32034"
click at [1013, 244] on button "Calendar" at bounding box center [1005, 237] width 32 height 32
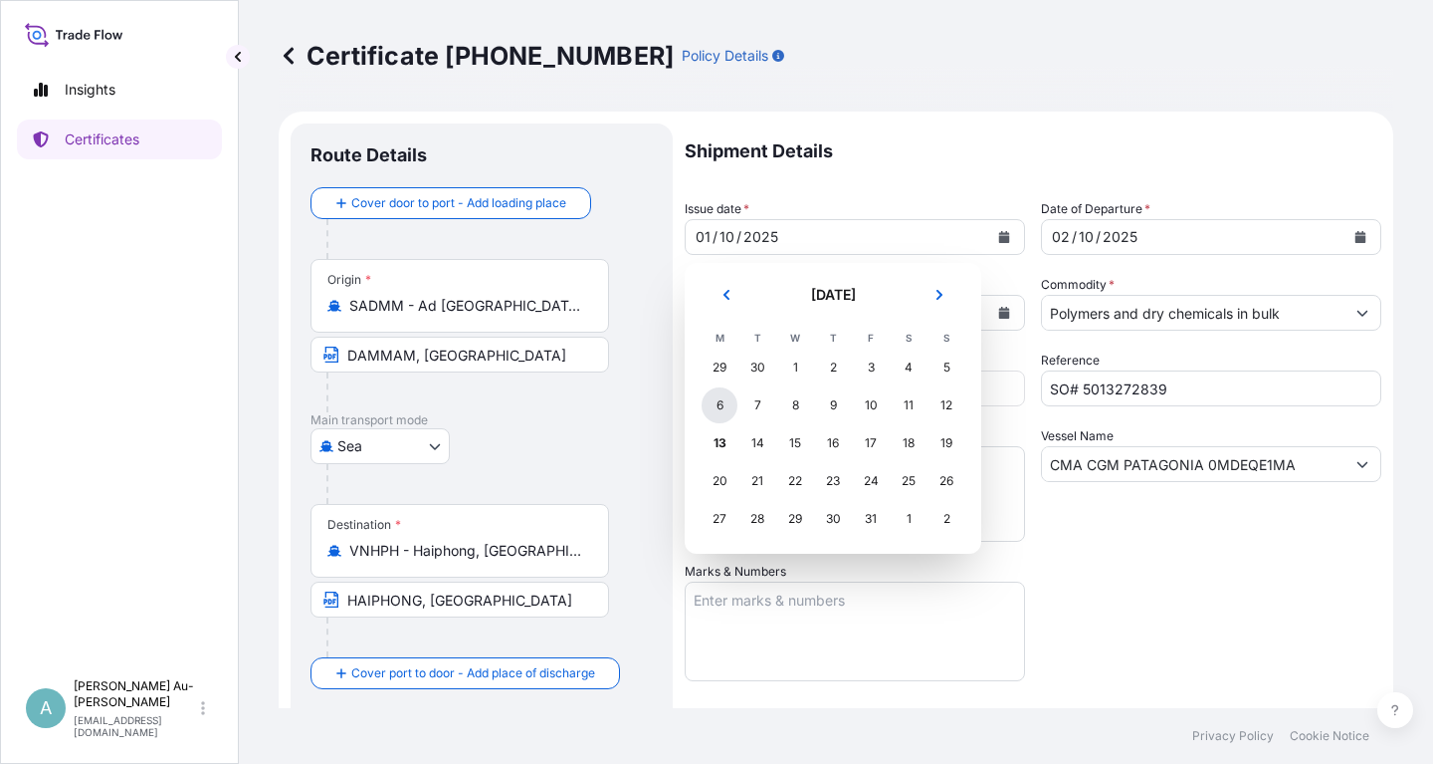
click at [729, 410] on div "6" at bounding box center [720, 405] width 36 height 36
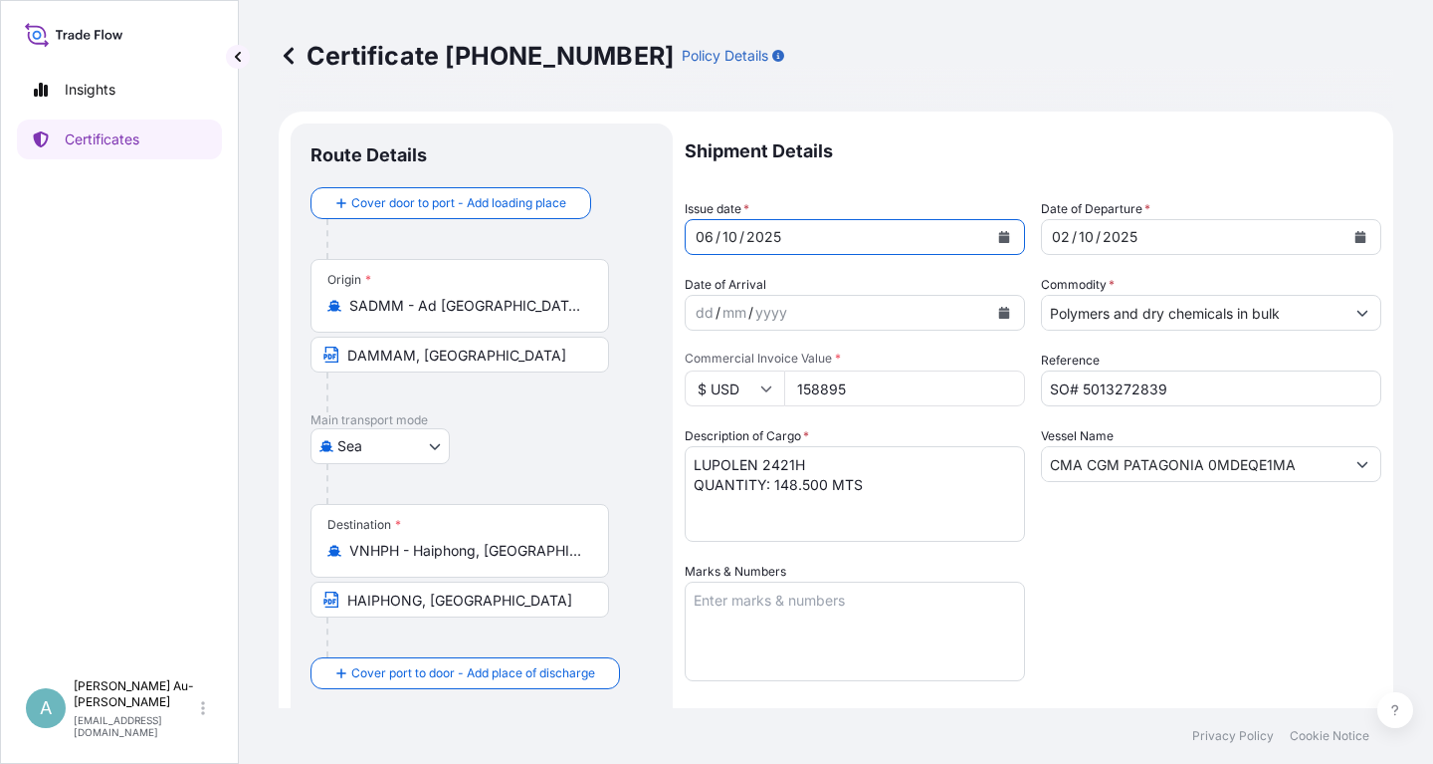
click at [1351, 243] on button "Calendar" at bounding box center [1361, 237] width 32 height 32
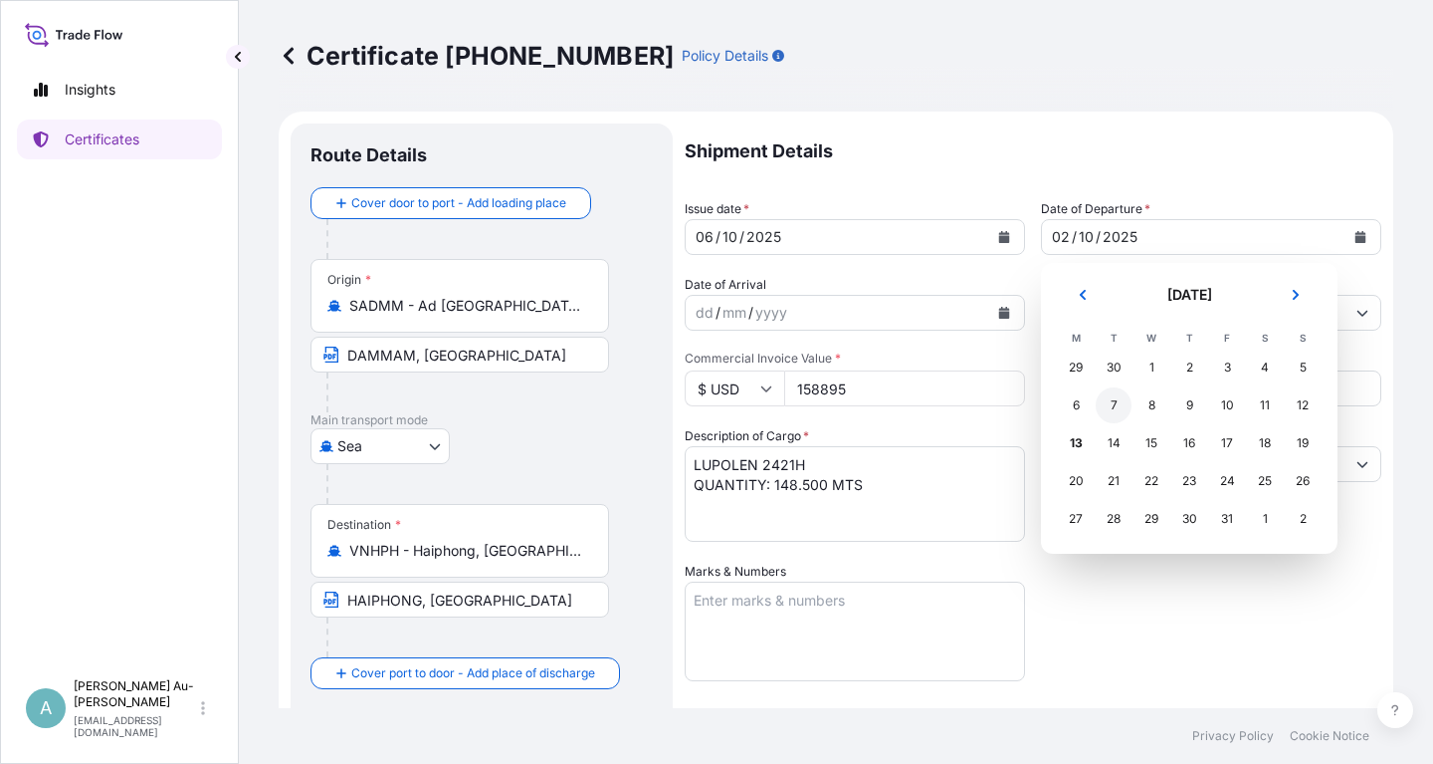
click at [1112, 405] on div "7" at bounding box center [1114, 405] width 36 height 36
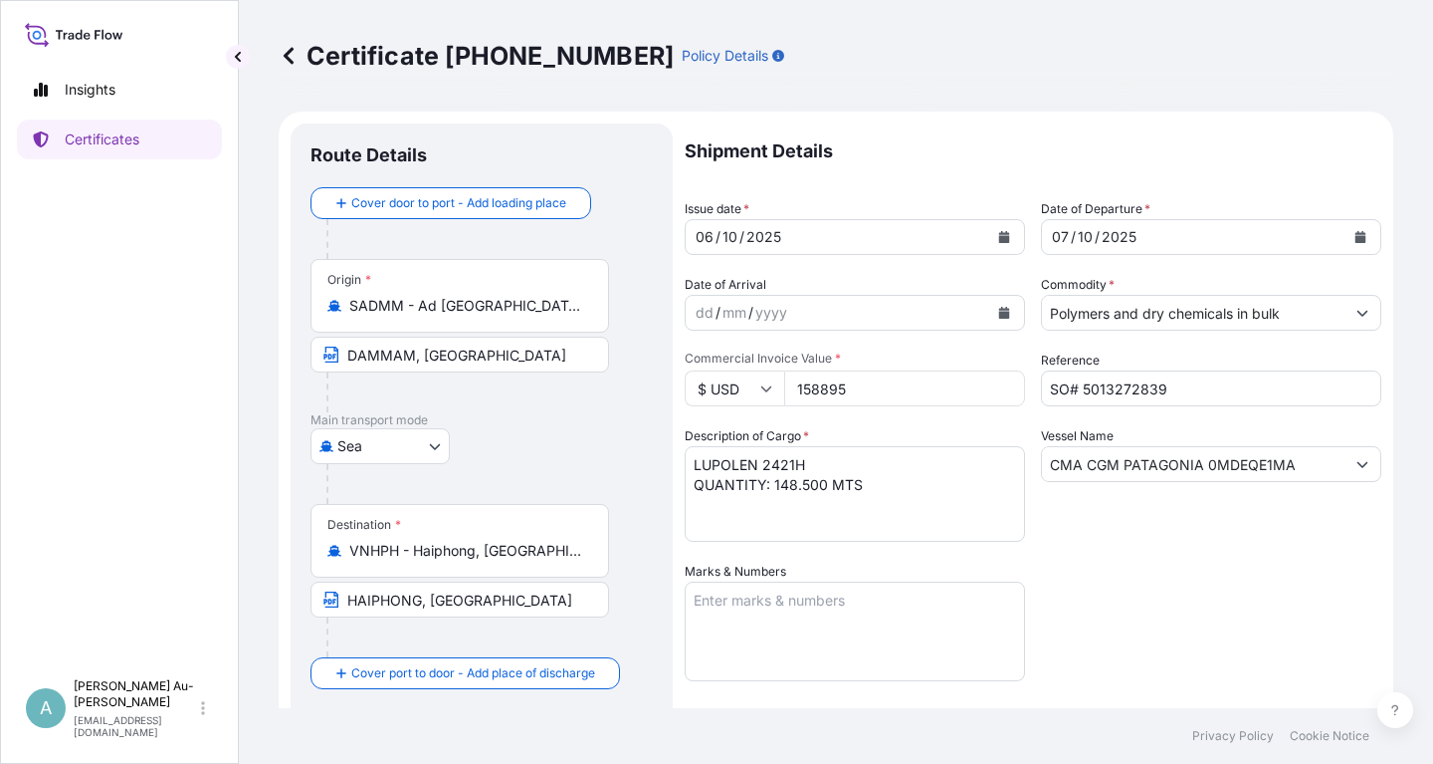
drag, startPoint x: 1137, startPoint y: 599, endPoint x: 1164, endPoint y: 576, distance: 35.3
click at [1140, 599] on div "Shipment Details Issue date * [DATE] Date of Departure * [DATE] Date of Arrival…" at bounding box center [1033, 635] width 697 height 1024
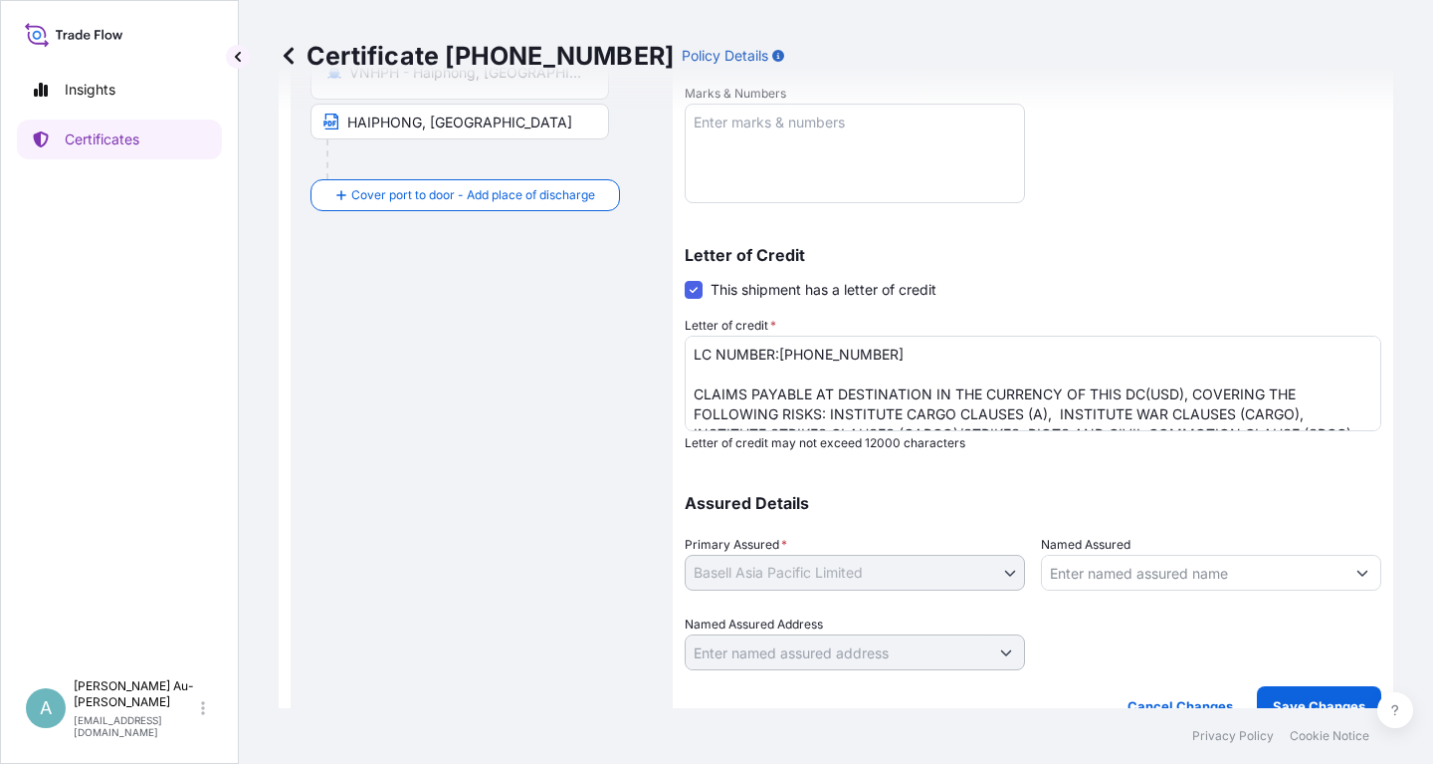
scroll to position [496, 0]
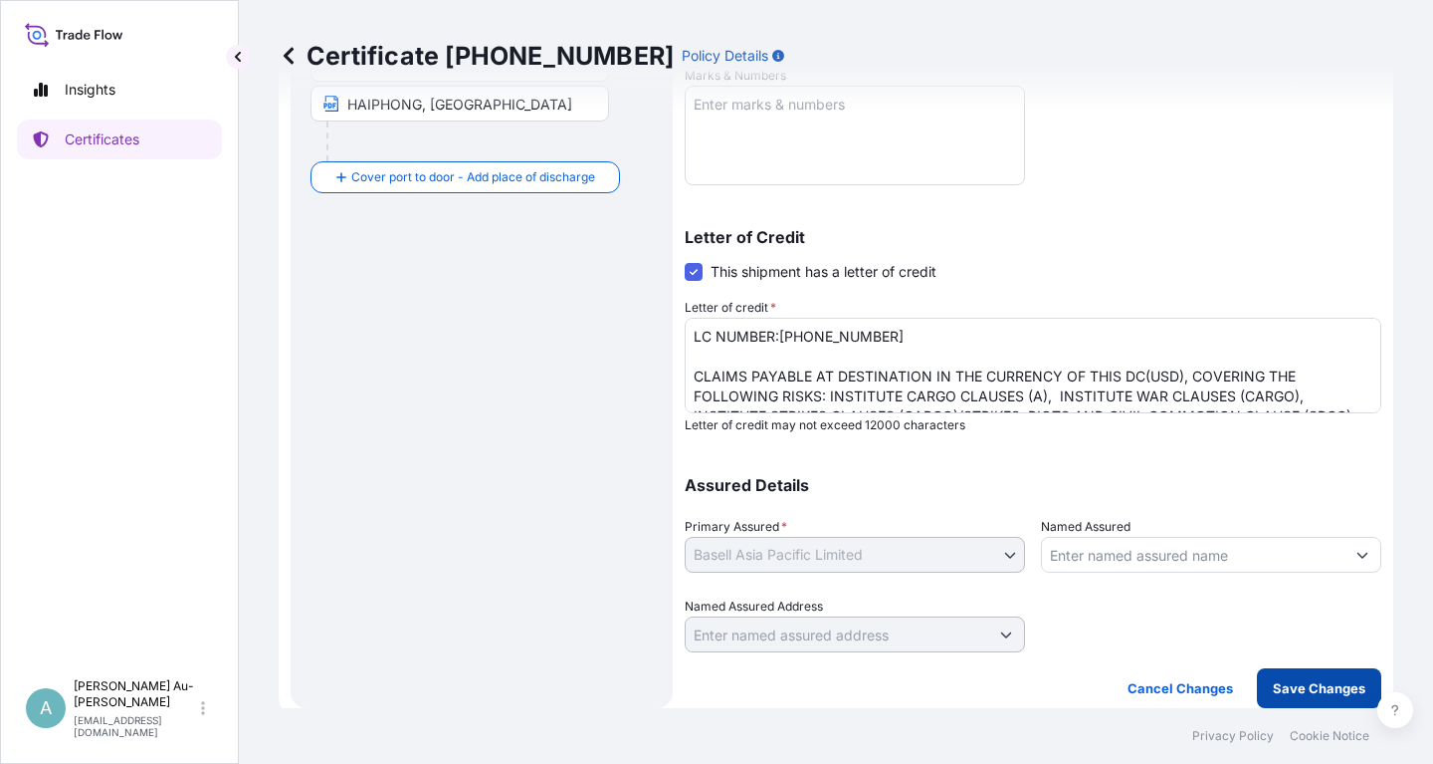
click at [1283, 694] on p "Save Changes" at bounding box center [1319, 688] width 93 height 20
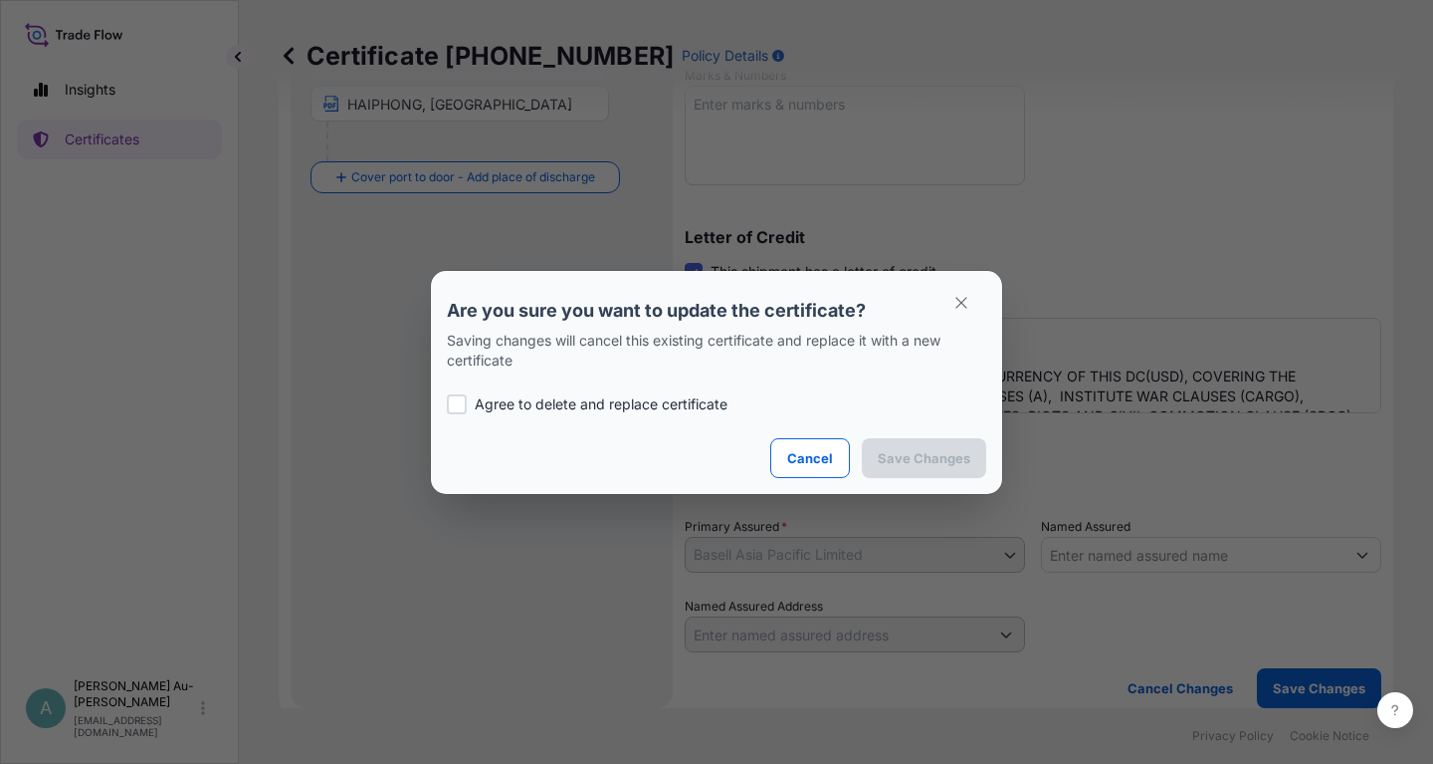
click at [550, 394] on p "Agree to delete and replace certificate" at bounding box center [601, 404] width 253 height 20
checkbox input "true"
click at [900, 464] on p "Save Changes" at bounding box center [924, 458] width 93 height 20
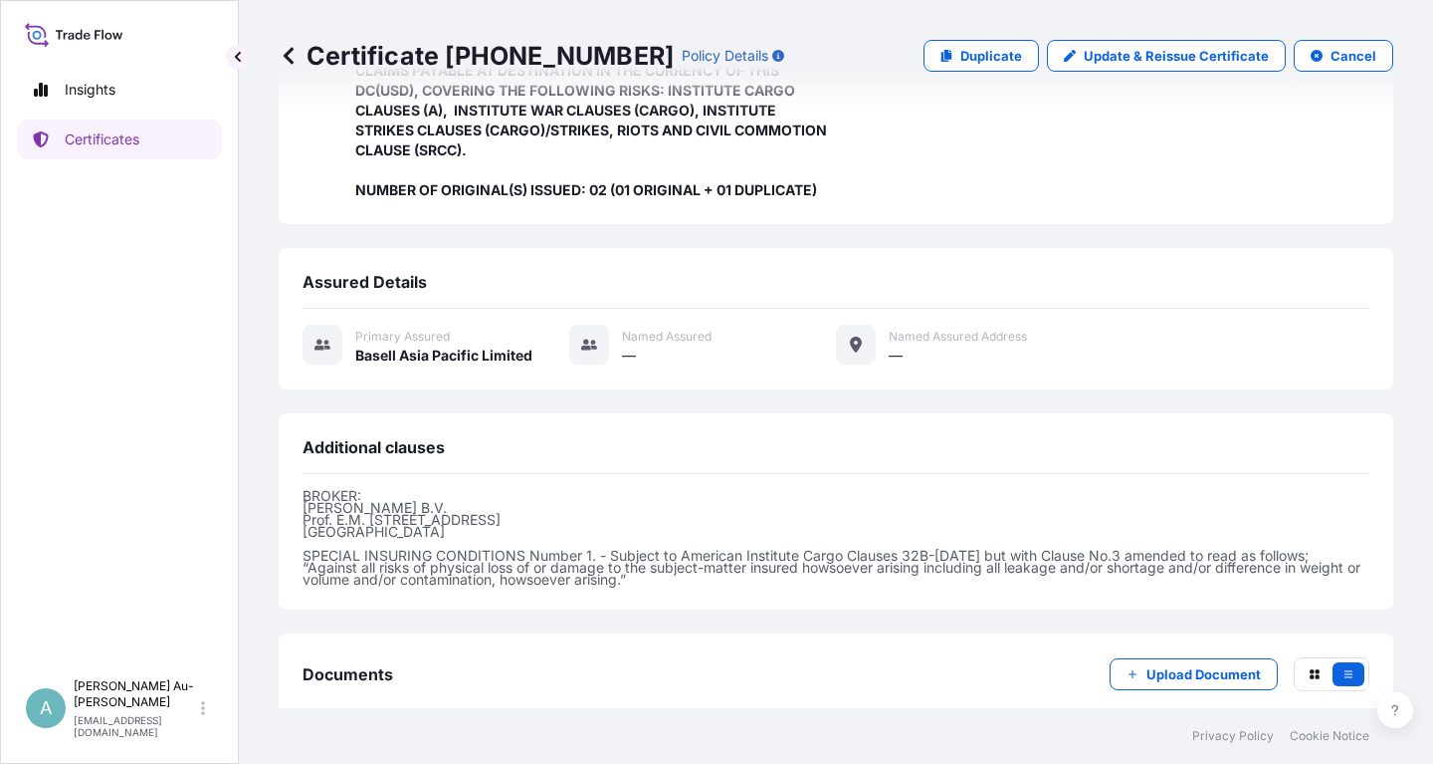
scroll to position [567, 0]
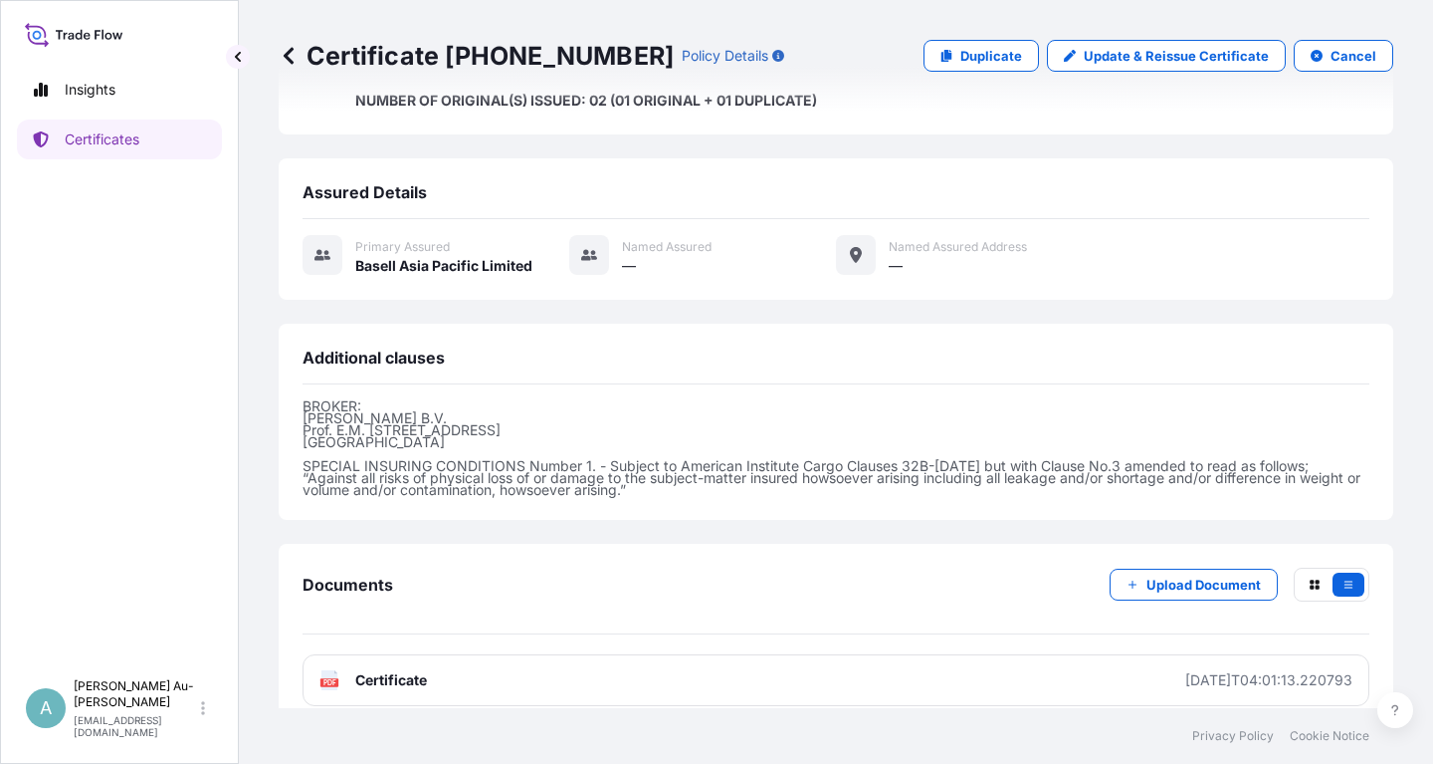
click at [656, 658] on link "PDF Certificate [DATE]T04:01:13.220793" at bounding box center [836, 680] width 1067 height 52
click at [96, 145] on p "Certificates" at bounding box center [102, 139] width 75 height 20
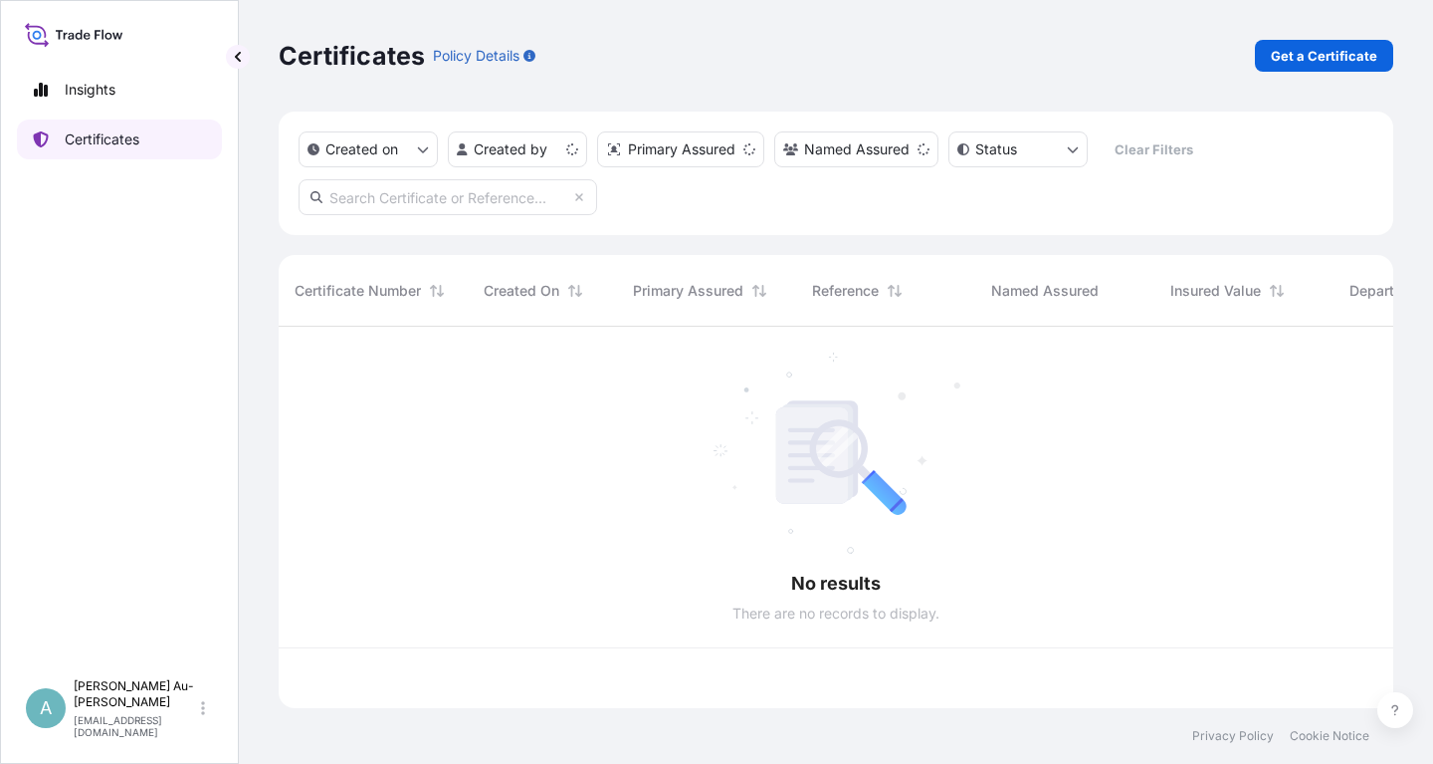
scroll to position [392, 1115]
click at [374, 204] on input "text" at bounding box center [448, 197] width 299 height 36
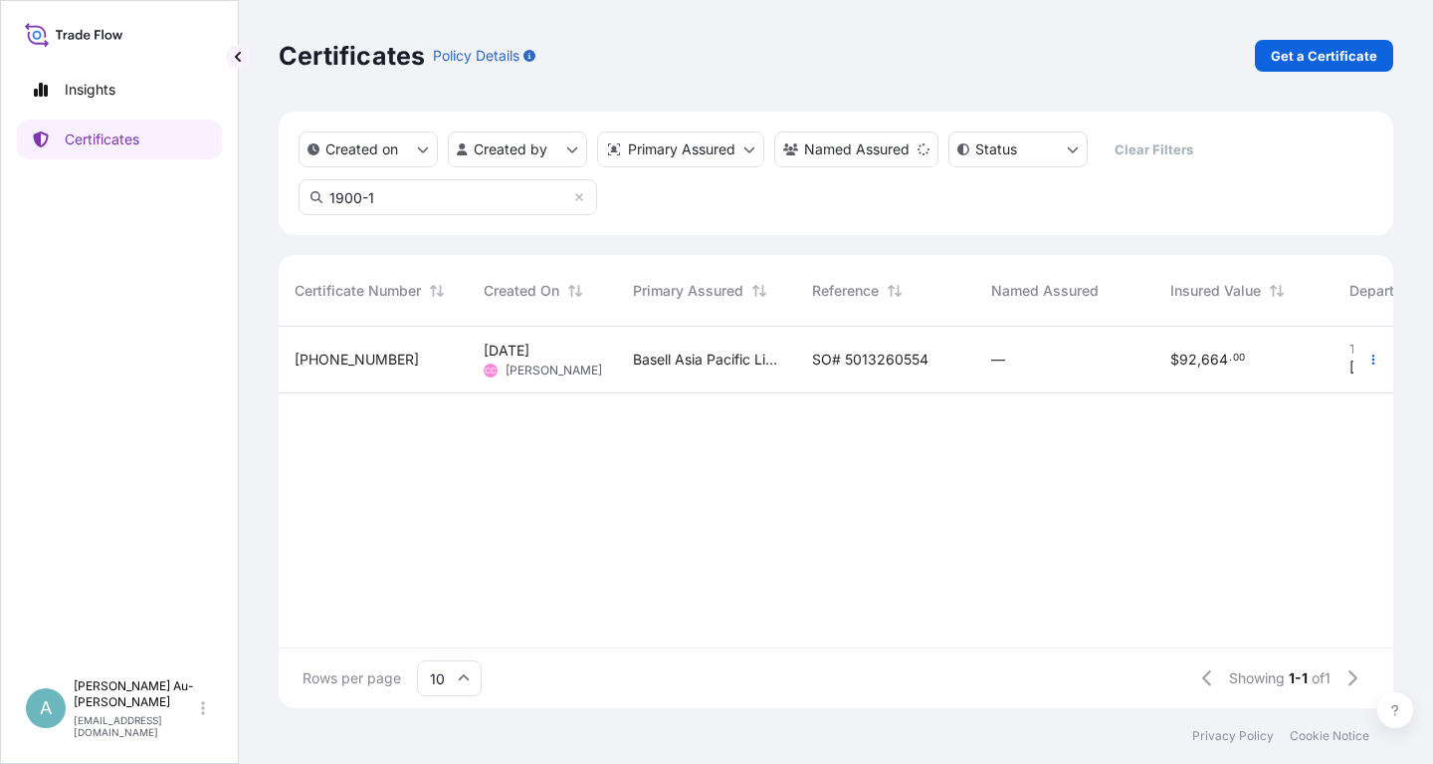
type input "1900-1"
click at [884, 362] on span "SO# 5013260554" at bounding box center [870, 359] width 116 height 20
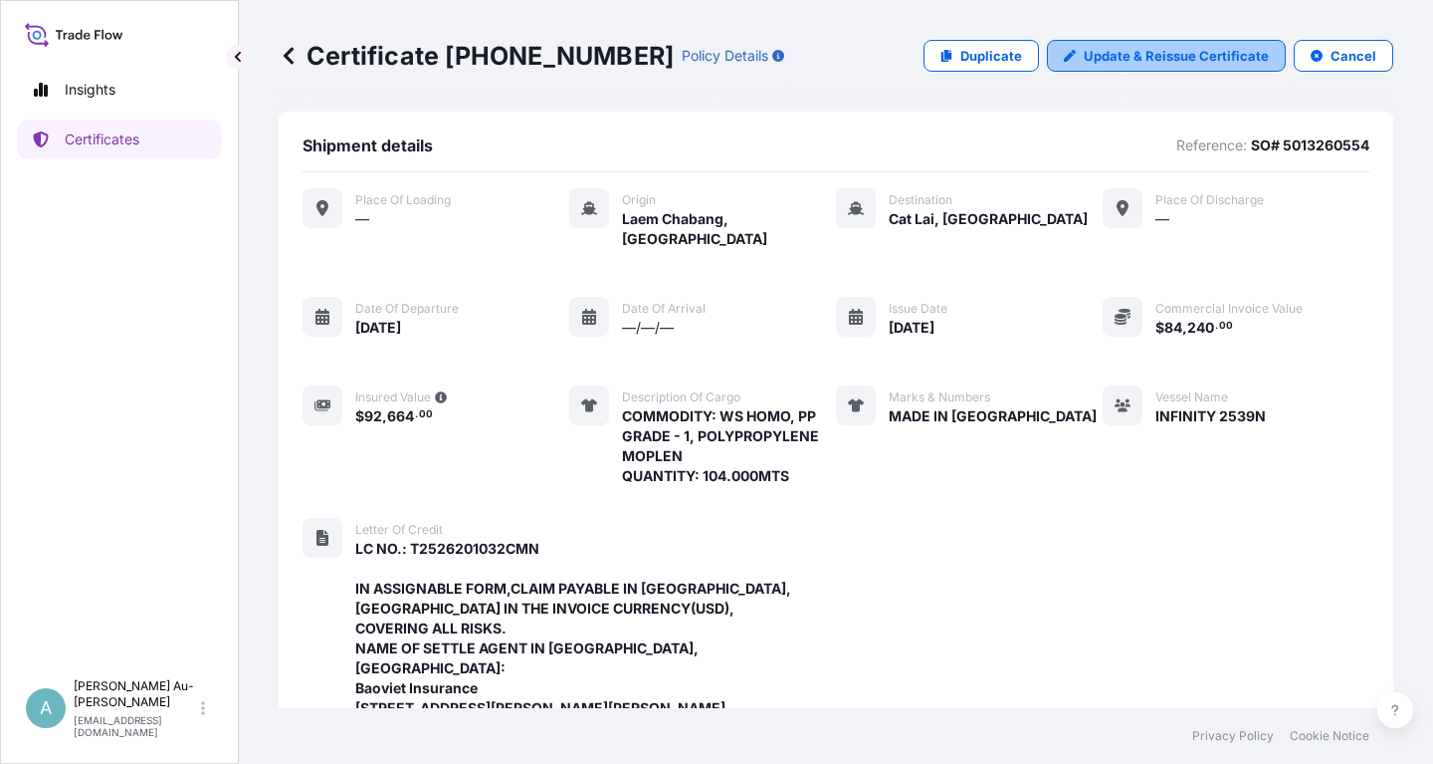
click at [1184, 60] on p "Update & Reissue Certificate" at bounding box center [1176, 56] width 185 height 20
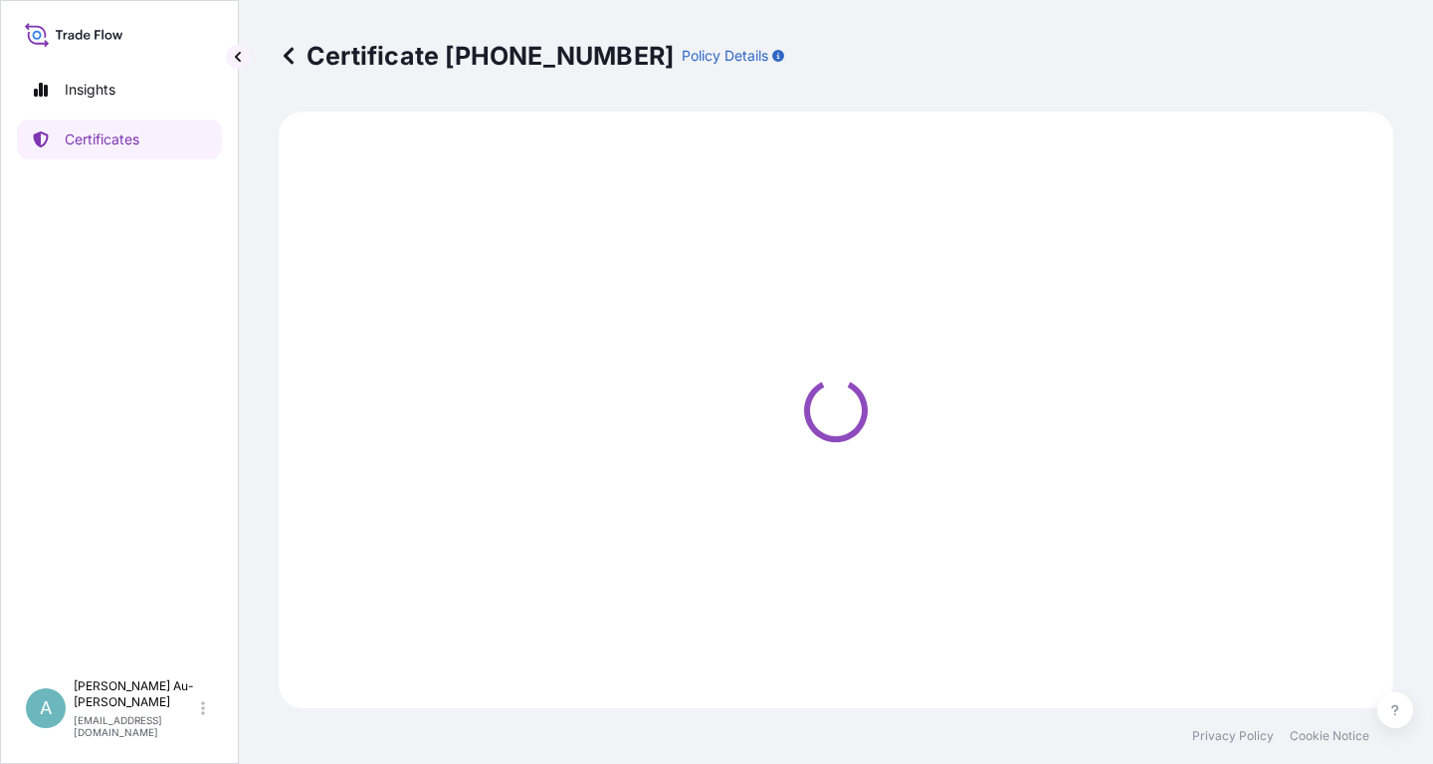
select select "Sea"
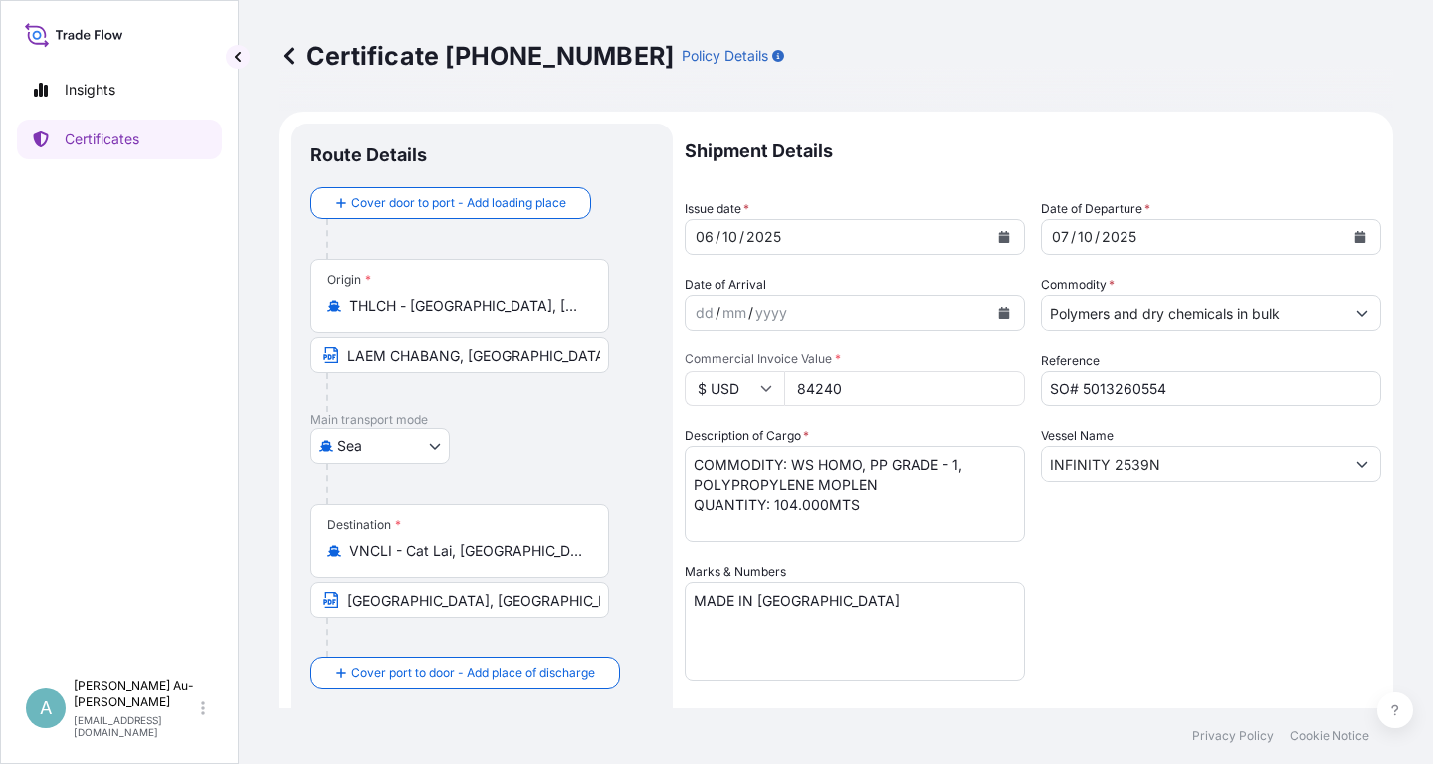
select select "32034"
click at [1004, 234] on icon "Calendar" at bounding box center [1004, 237] width 11 height 12
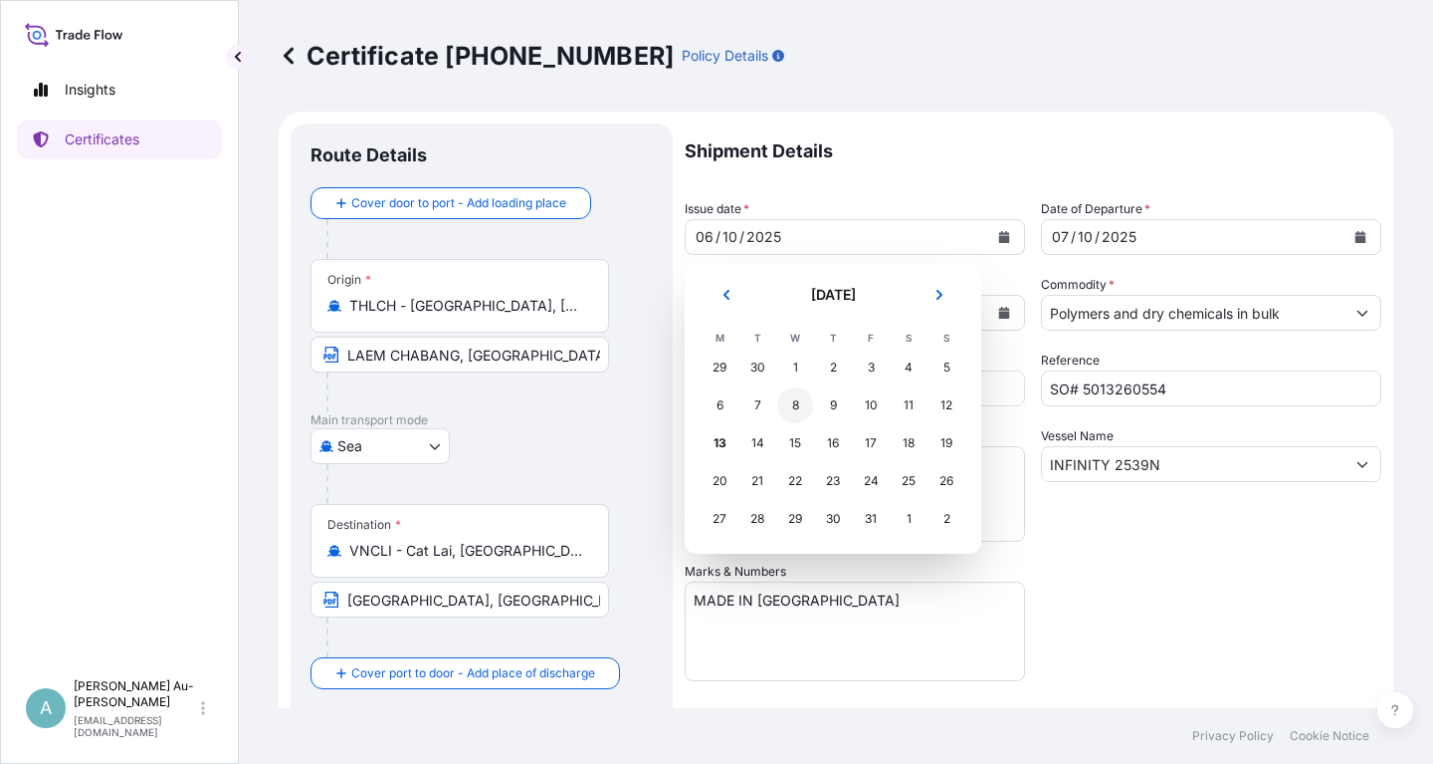
click at [803, 408] on div "8" at bounding box center [795, 405] width 36 height 36
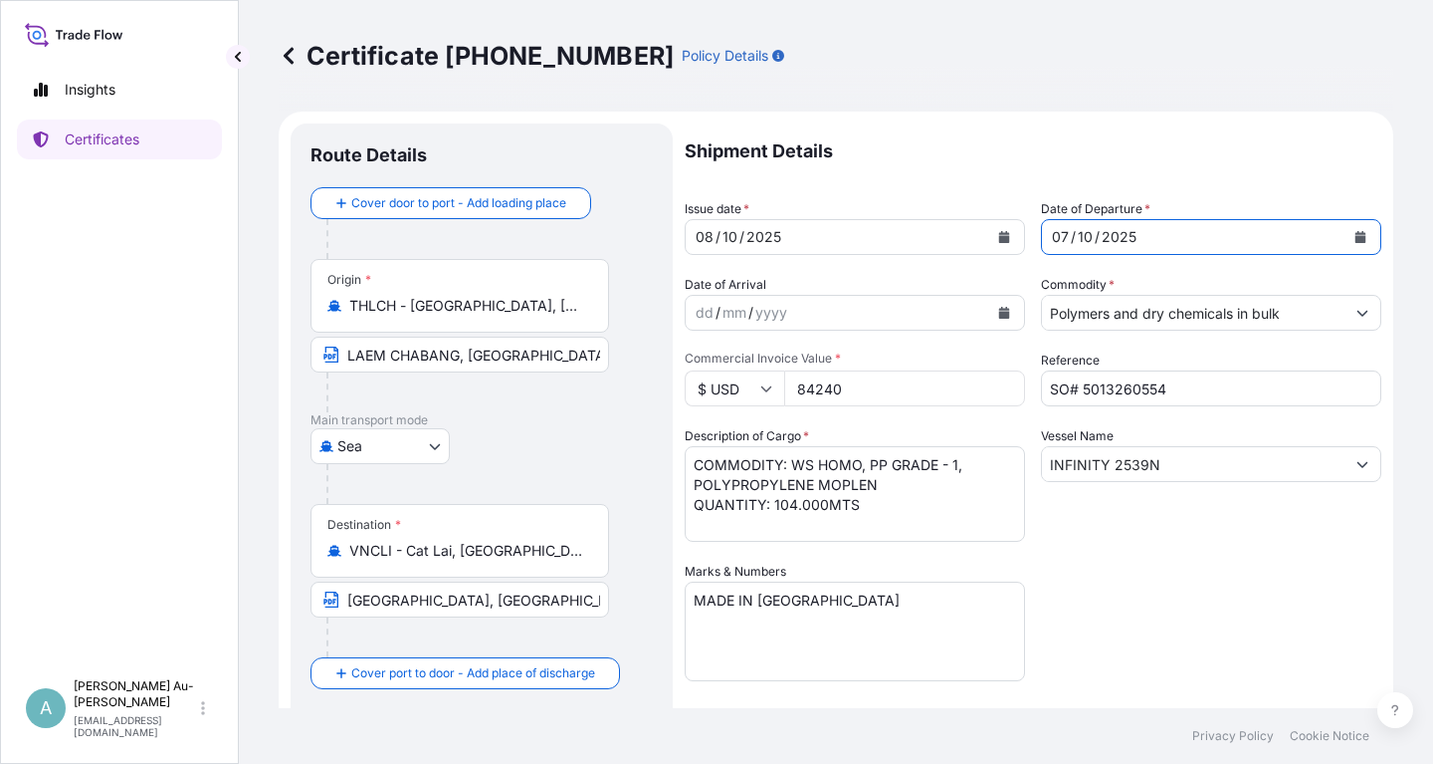
click at [1365, 237] on icon "Calendar" at bounding box center [1361, 237] width 11 height 12
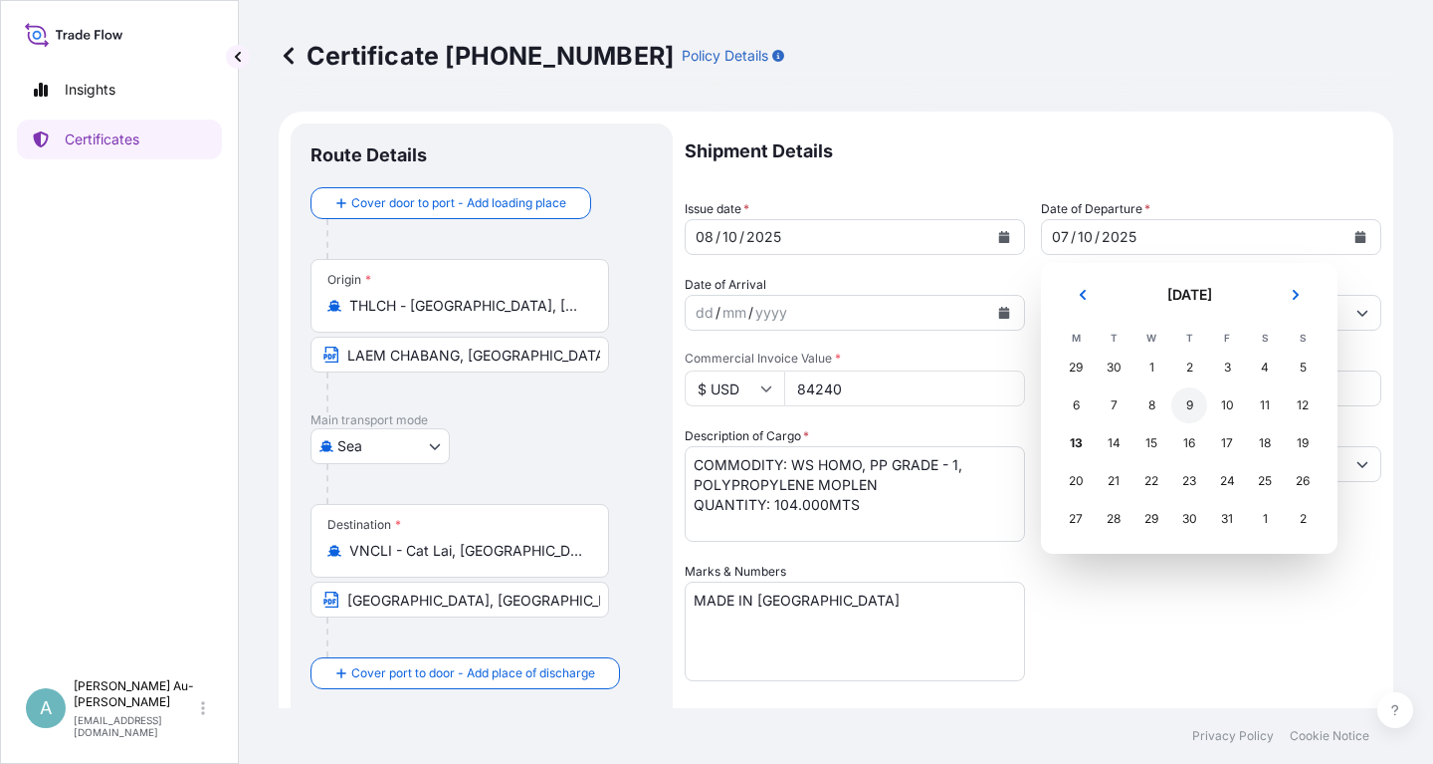
click at [1195, 403] on div "9" at bounding box center [1190, 405] width 36 height 36
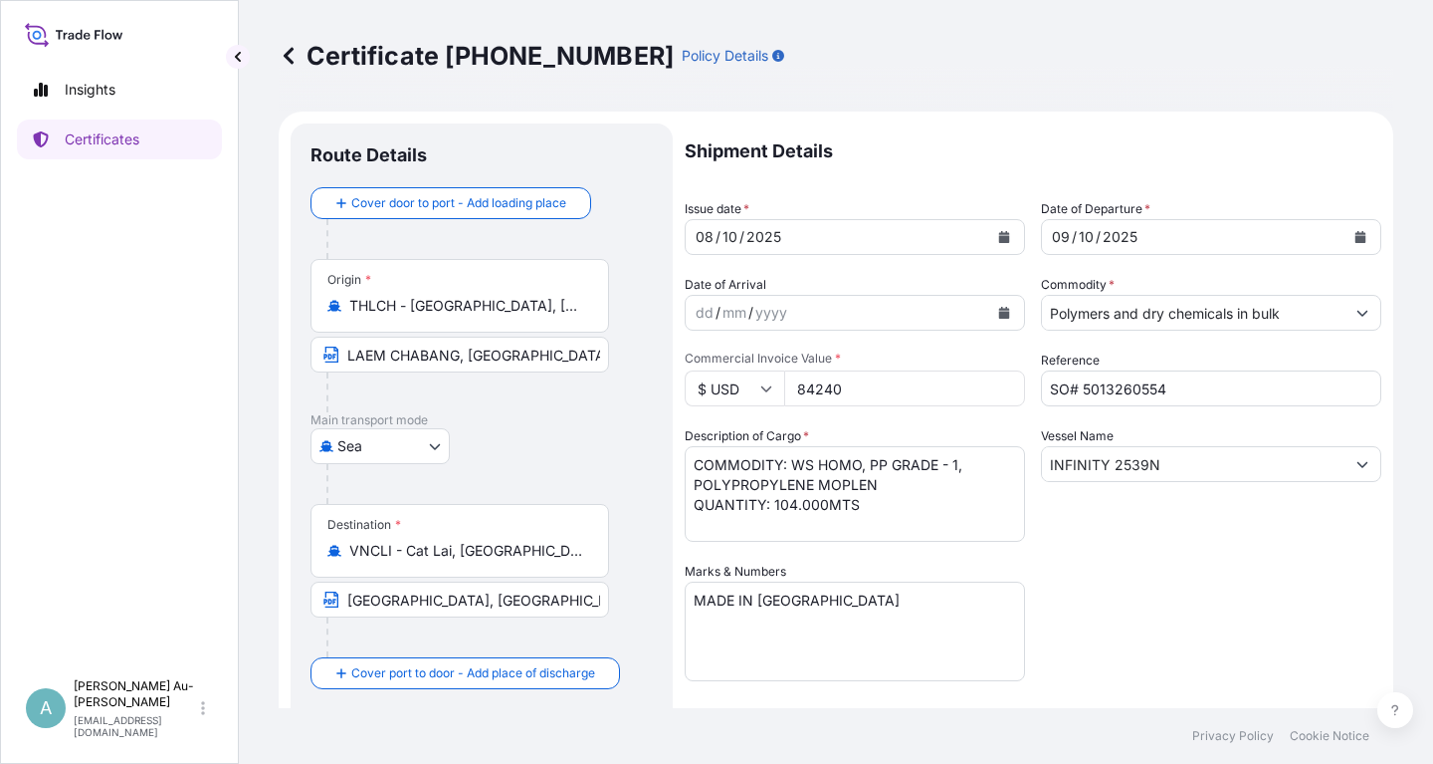
click at [1152, 600] on div "Shipment Details Issue date * [DATE] Date of Departure * [DATE] Date of Arrival…" at bounding box center [1033, 635] width 697 height 1024
drag, startPoint x: 867, startPoint y: 465, endPoint x: 891, endPoint y: 478, distance: 27.2
click at [868, 465] on textarea "COMMODITY: WS HOMO, PP GRADE - 1, POLYPROPYLENE MOPLEN QUANTITY: 104.000MTS" at bounding box center [855, 494] width 340 height 96
click at [911, 488] on textarea "COMMODITY: WS HOMO, PP GRADE - 1, POLYPROPYLENE MOPLEN QUANTITY: 104.000MTS" at bounding box center [855, 494] width 340 height 96
click at [700, 504] on textarea "COMMODITY: WS HOMO, PP GRADE - 1, POLYPROPYLENE MOPLEN QUANTITY: 104.000MTS" at bounding box center [855, 494] width 340 height 96
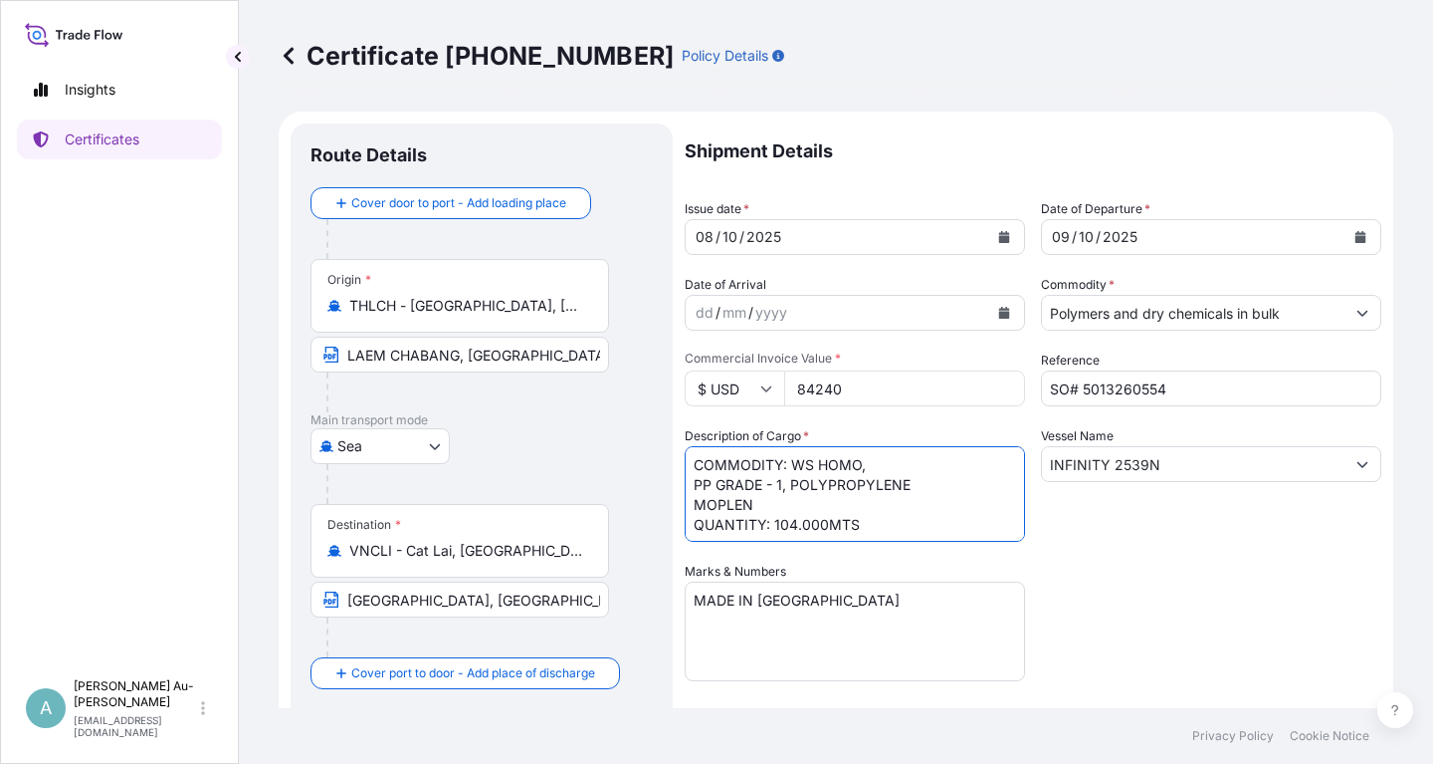
click at [955, 507] on textarea "COMMODITY: WS HOMO, PP GRADE - 1, POLYPROPYLENE MOPLEN QUANTITY: 104.000MTS" at bounding box center [855, 494] width 340 height 96
type textarea "COMMODITY: WS HOMO, PP GRADE - 1, POLYPROPYLENE MOPLEN QUANTITY: 104.000MTS"
click at [1120, 572] on div "Shipment Details Issue date * [DATE] Date of Departure * [DATE] Date of Arrival…" at bounding box center [1033, 635] width 697 height 1024
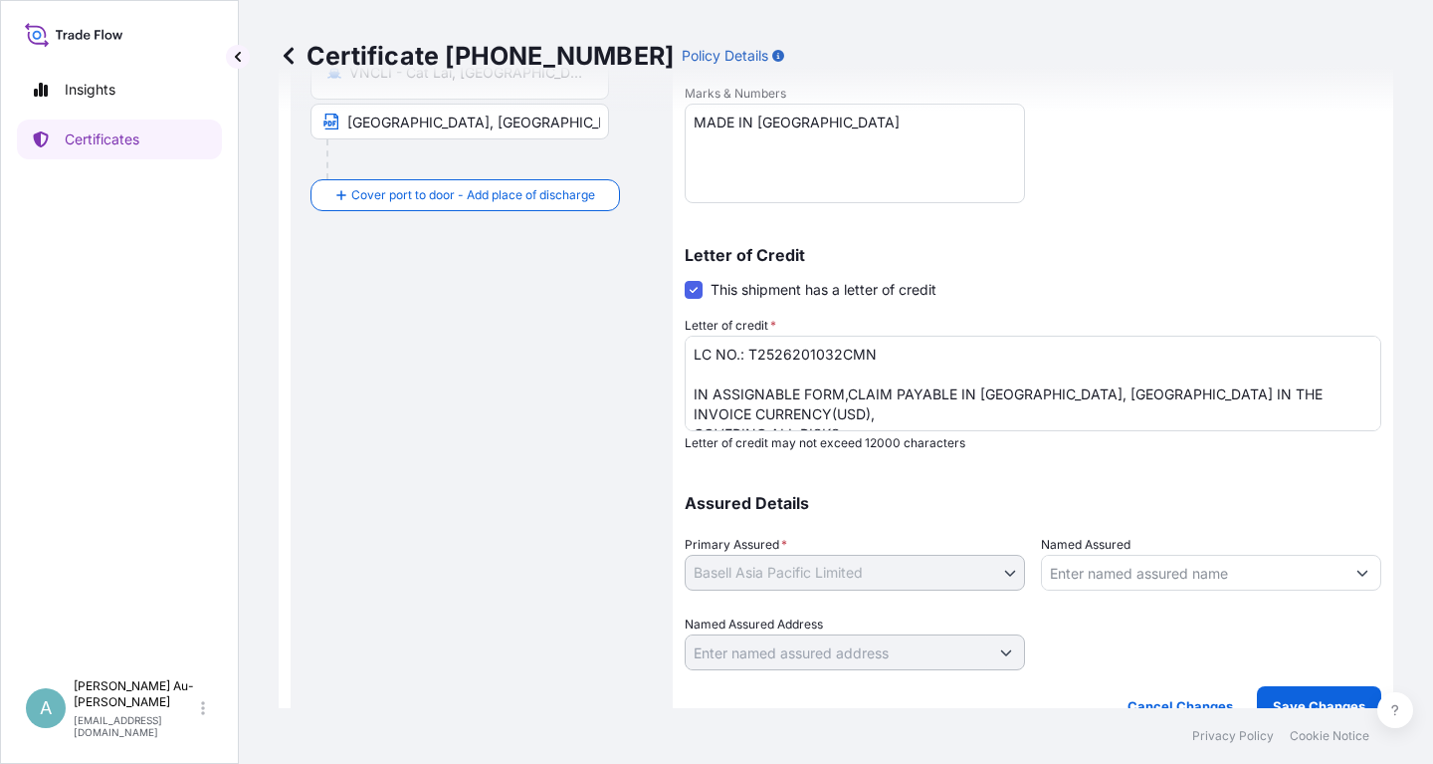
scroll to position [496, 0]
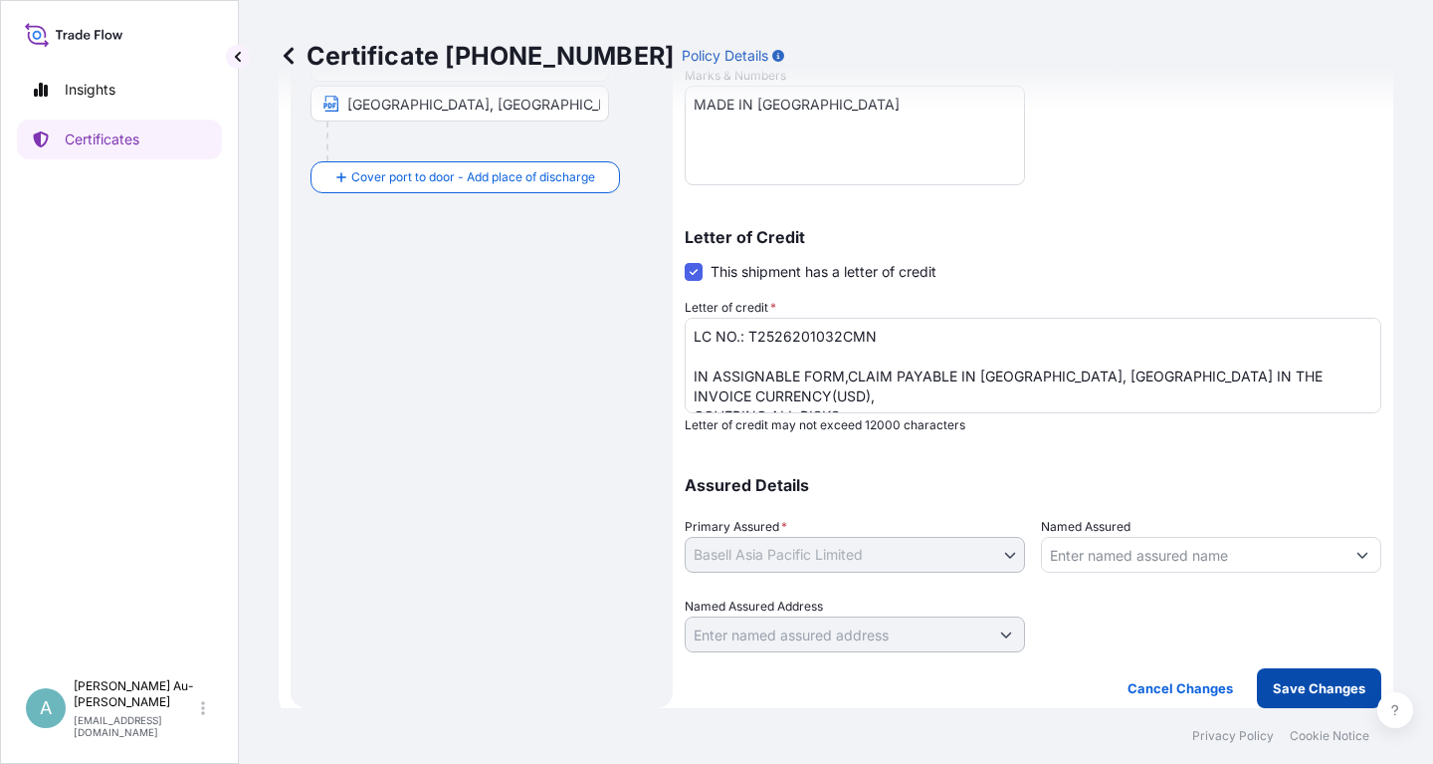
click at [1302, 689] on p "Save Changes" at bounding box center [1319, 688] width 93 height 20
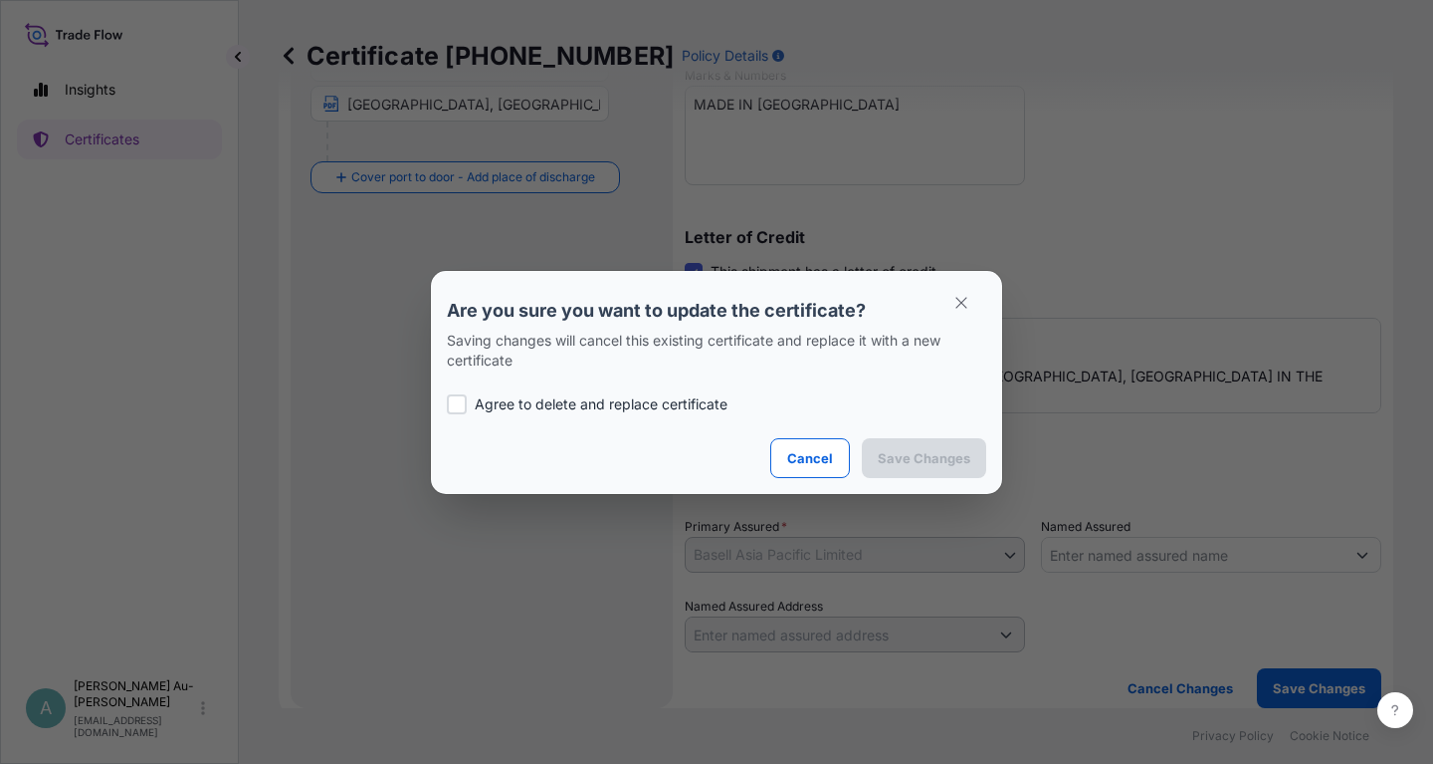
click at [613, 409] on p "Agree to delete and replace certificate" at bounding box center [601, 404] width 253 height 20
checkbox input "true"
click at [906, 463] on p "Save Changes" at bounding box center [924, 458] width 93 height 20
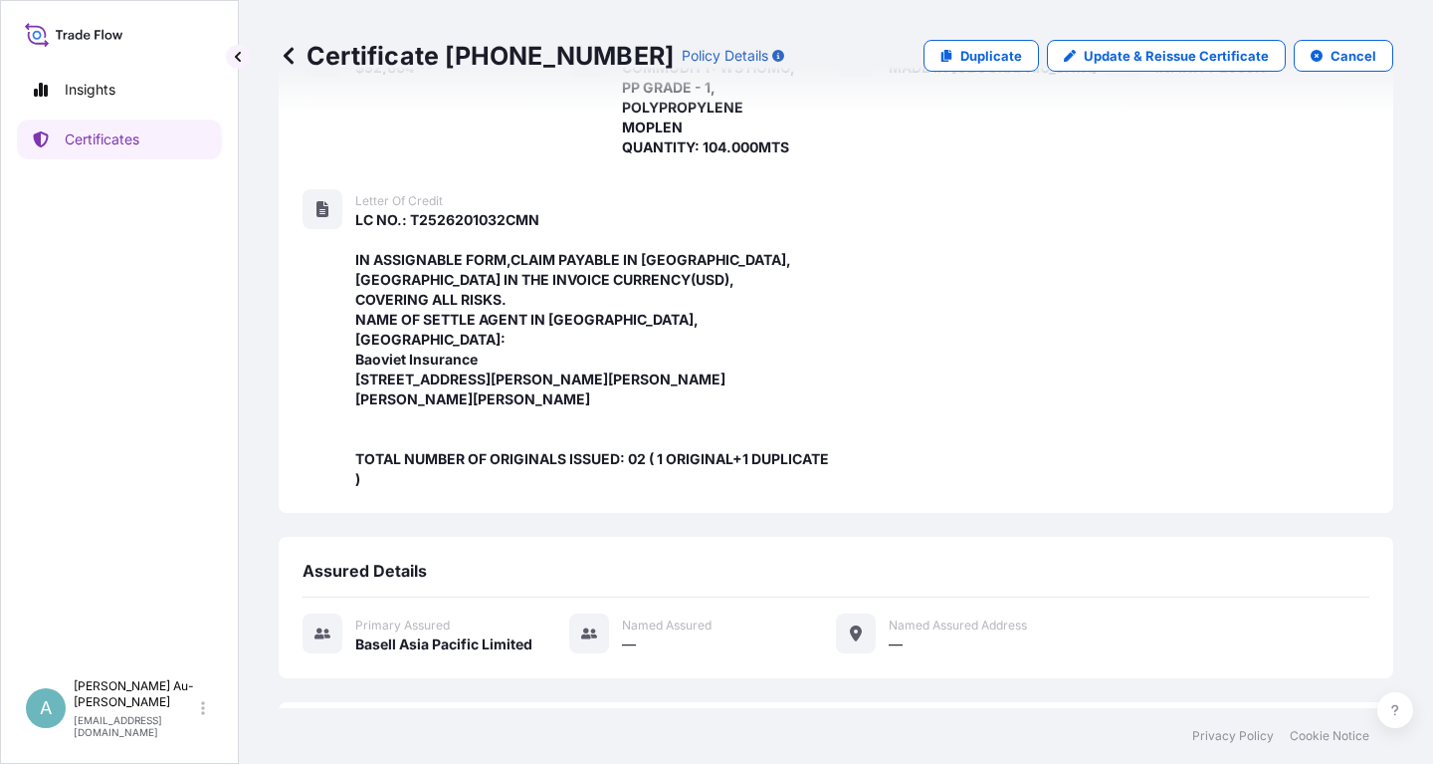
scroll to position [707, 0]
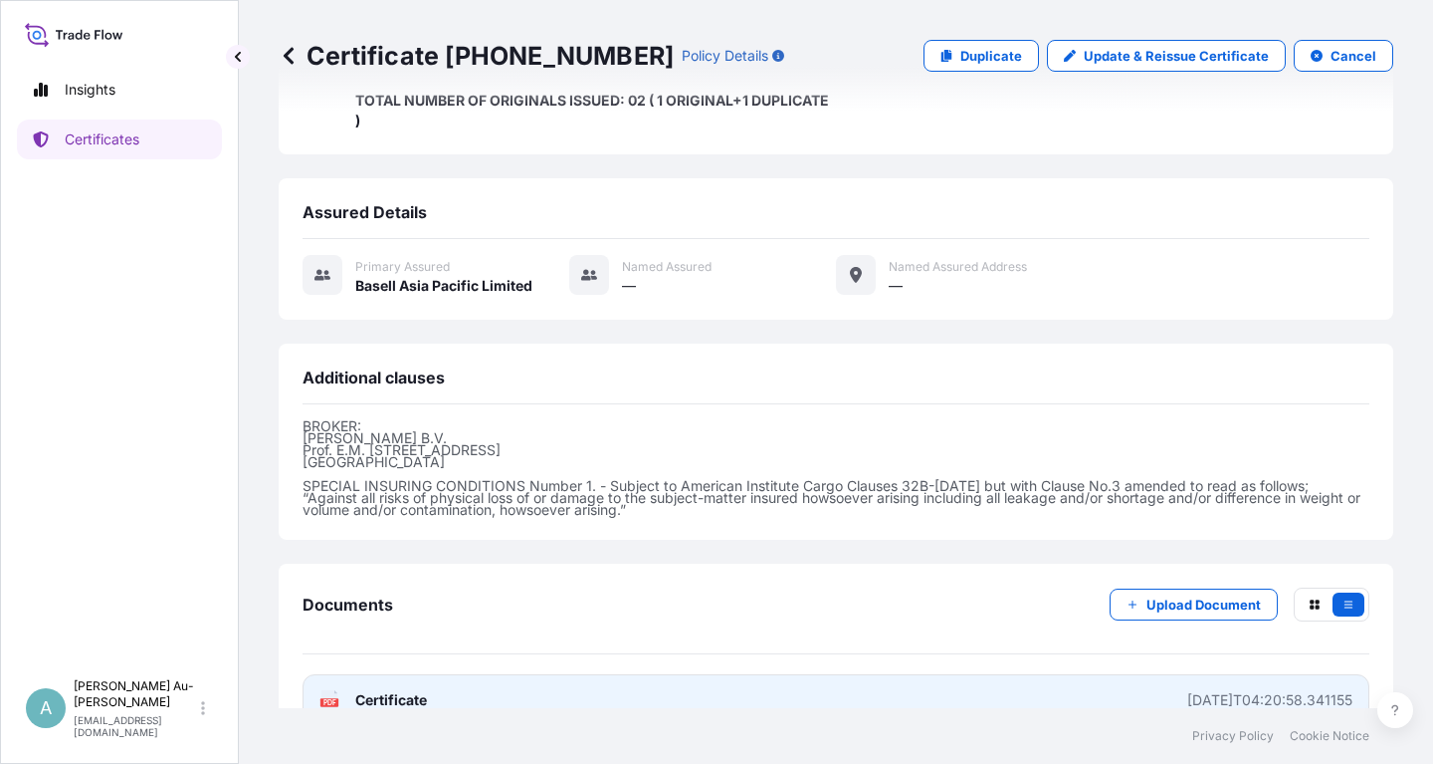
click at [515, 674] on link "PDF Certificate [DATE]T04:20:58.341155" at bounding box center [836, 700] width 1067 height 52
